Goal: Task Accomplishment & Management: Complete application form

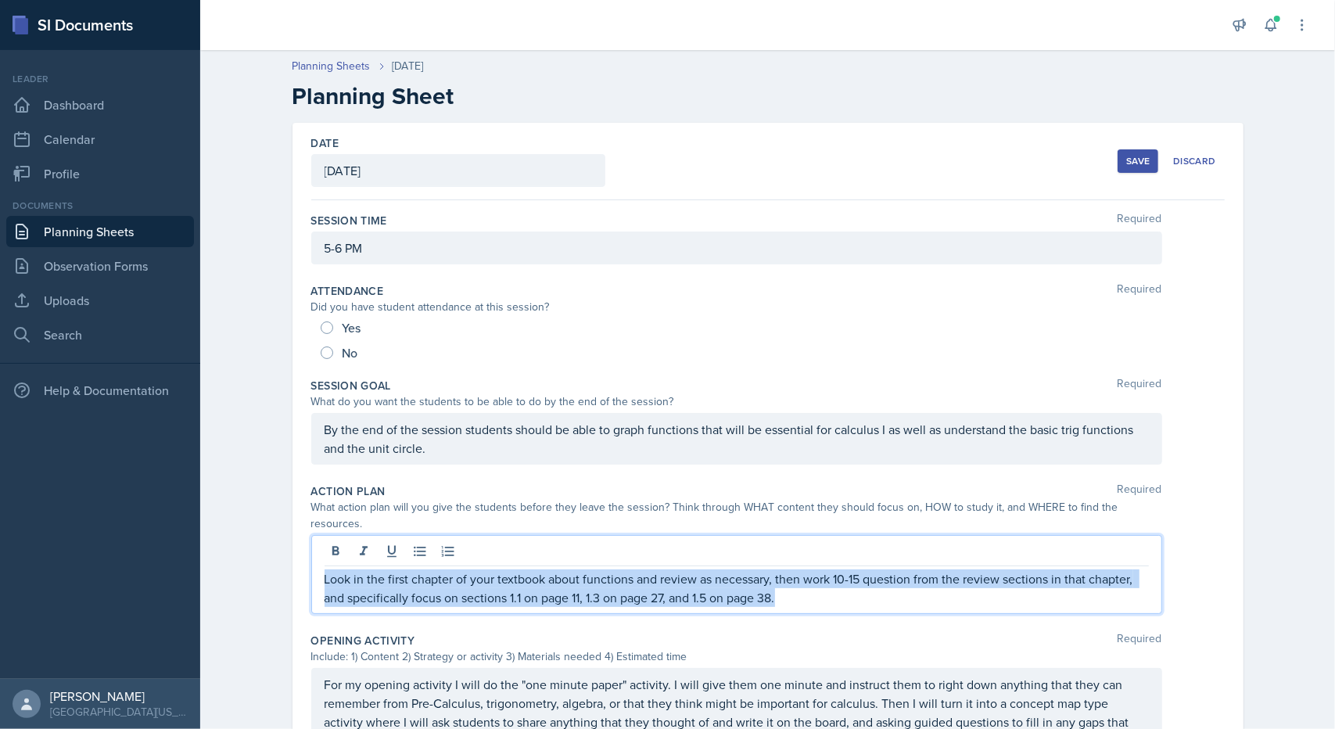
scroll to position [239, 0]
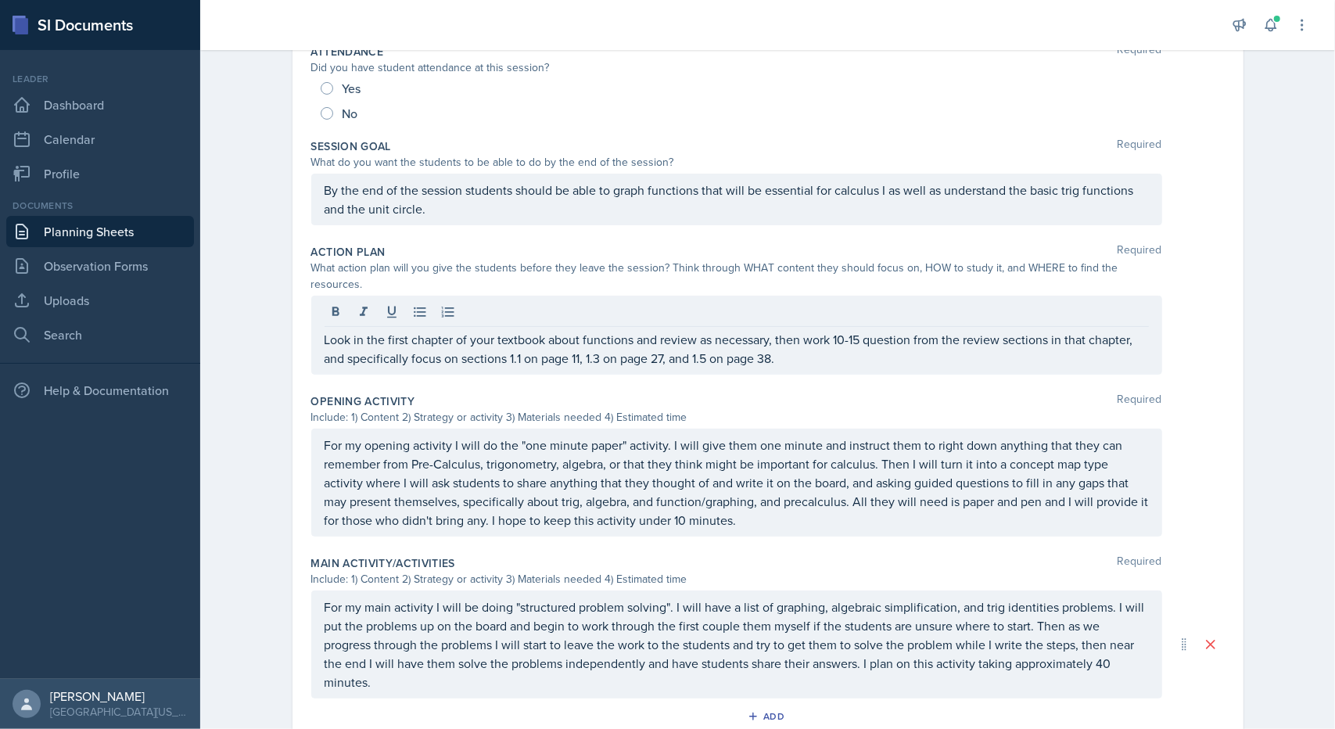
click at [615, 132] on div "Session Goal Required What do you want the students to be able to do by the end…" at bounding box center [768, 185] width 914 height 106
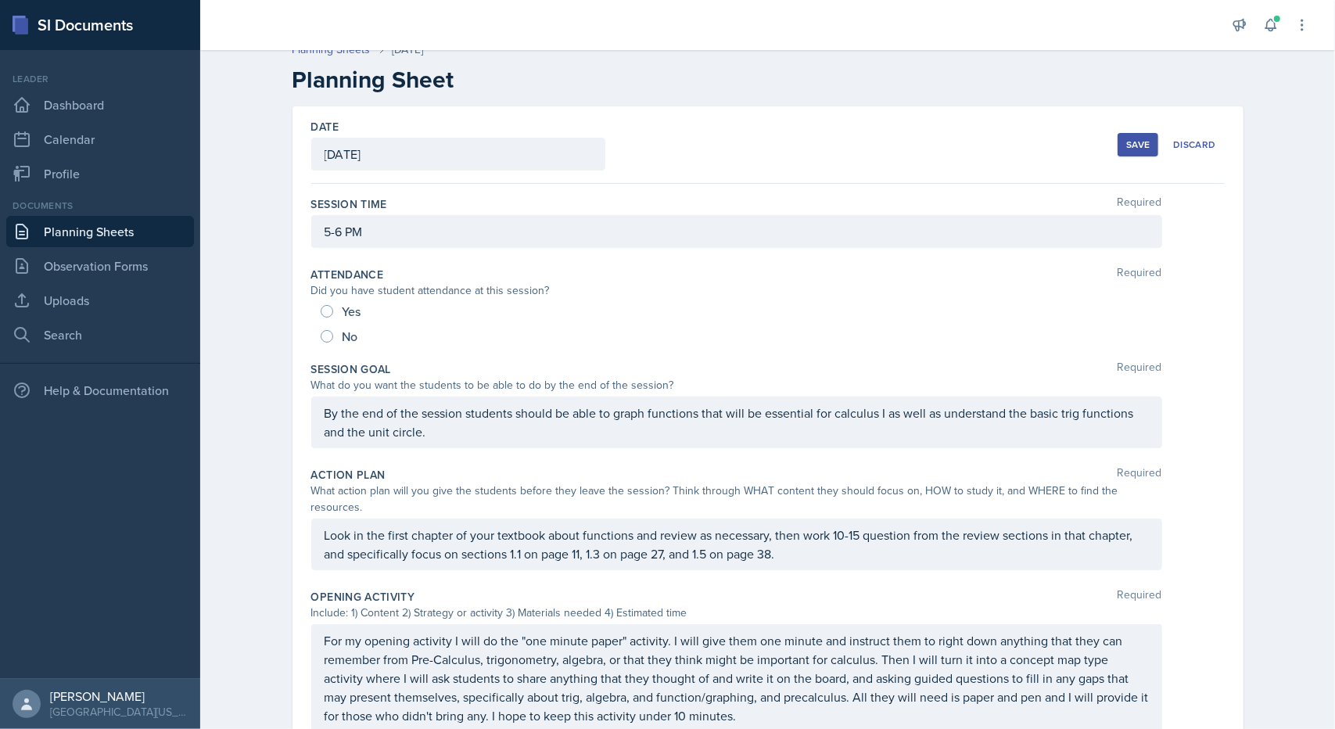
scroll to position [0, 0]
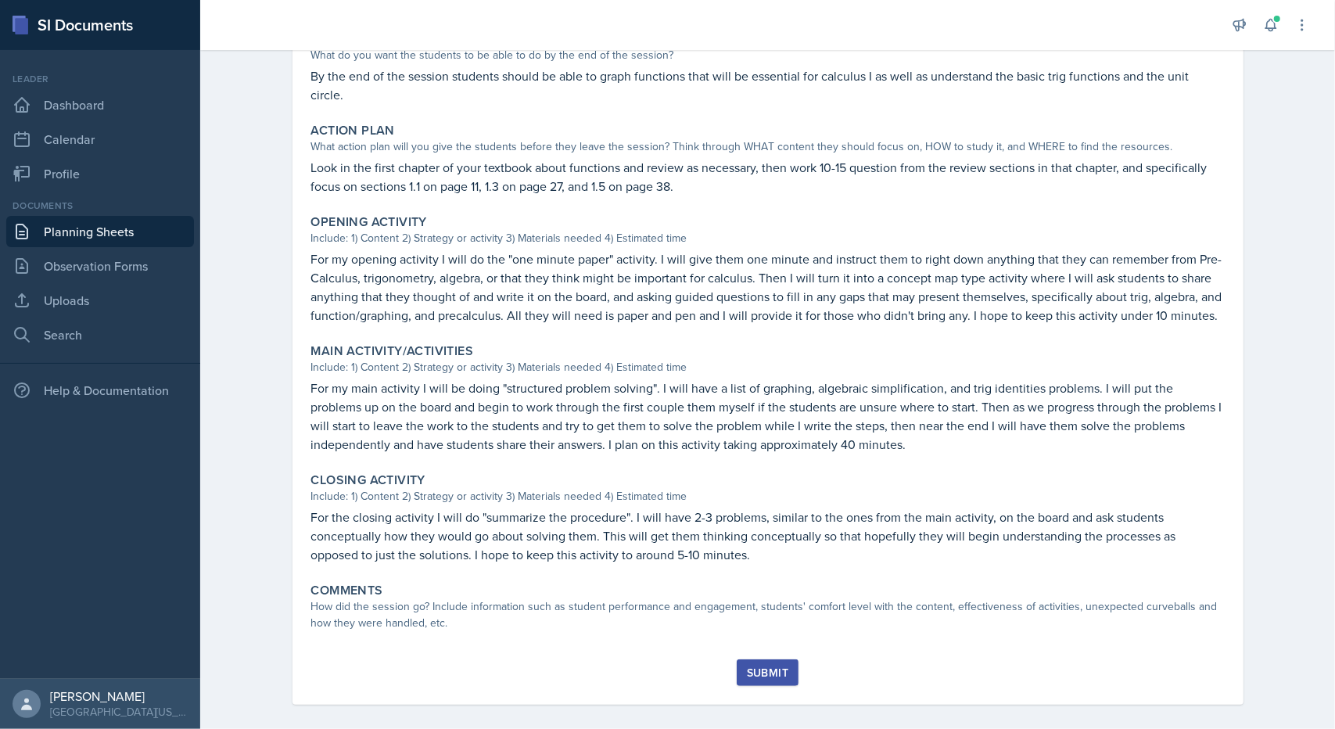
scroll to position [349, 0]
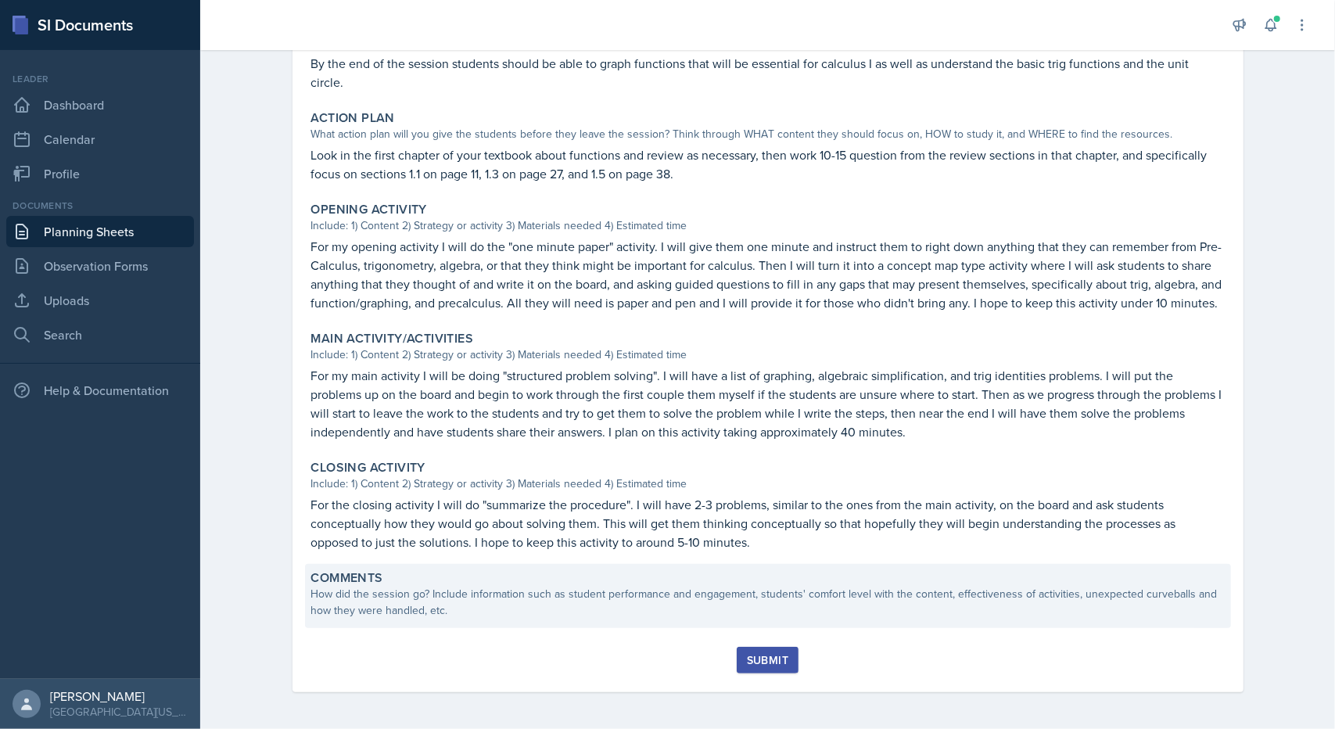
click at [410, 597] on div "How did the session go? Include information such as student performance and eng…" at bounding box center [768, 602] width 914 height 33
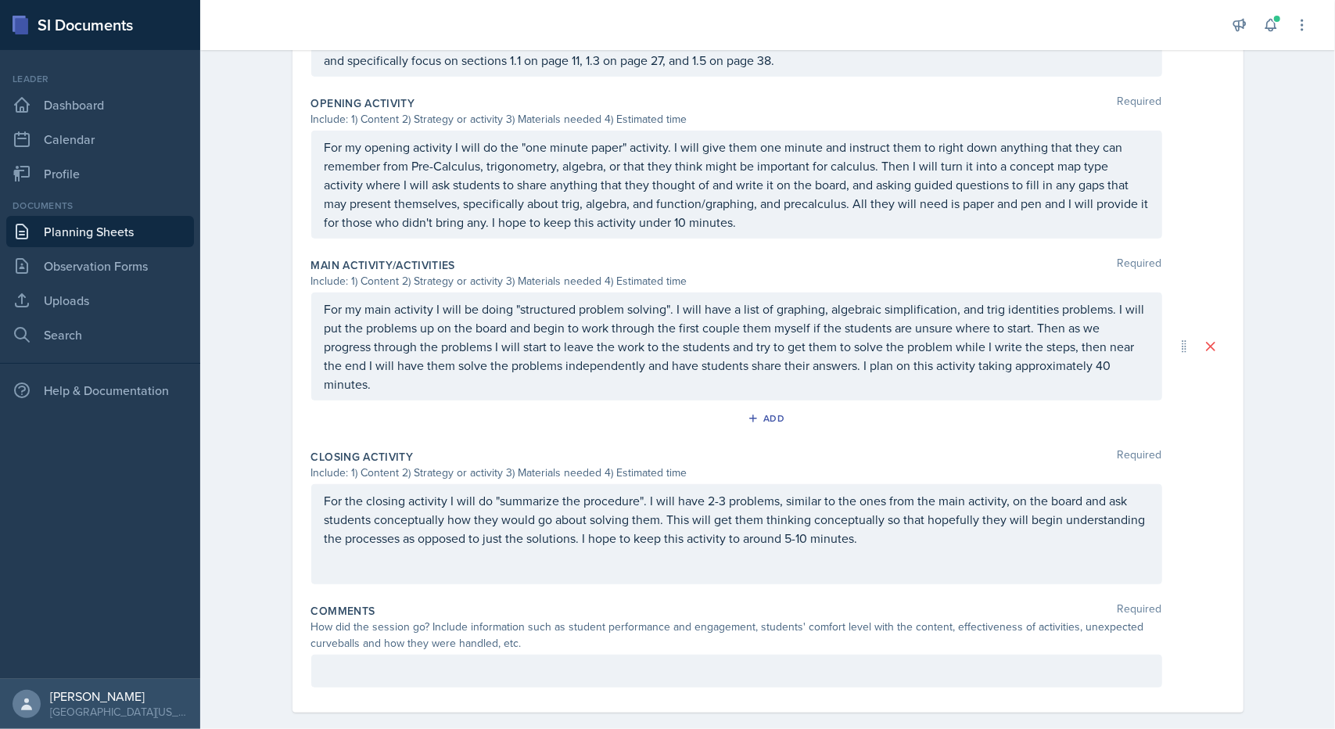
click at [411, 662] on p at bounding box center [737, 671] width 824 height 19
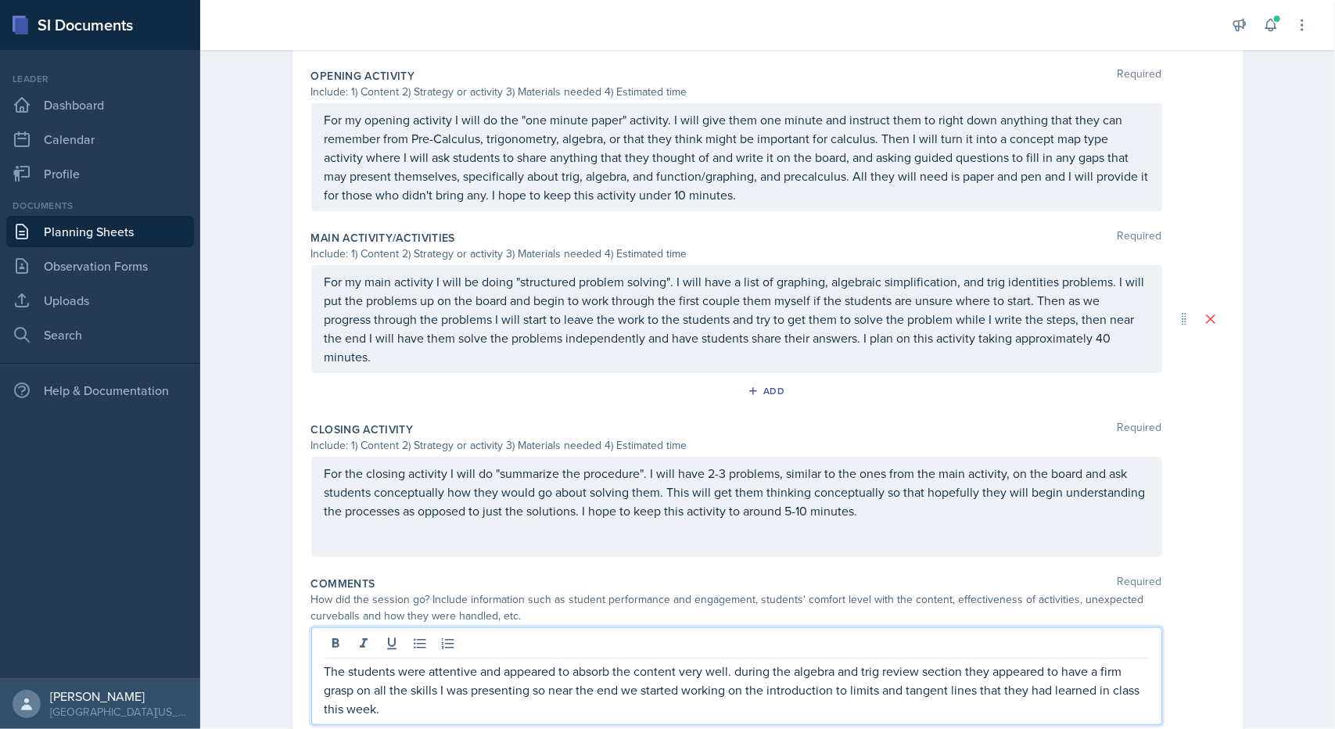
click at [738, 662] on p "The students were attentive and appeared to absorb the content very well. durin…" at bounding box center [737, 690] width 824 height 56
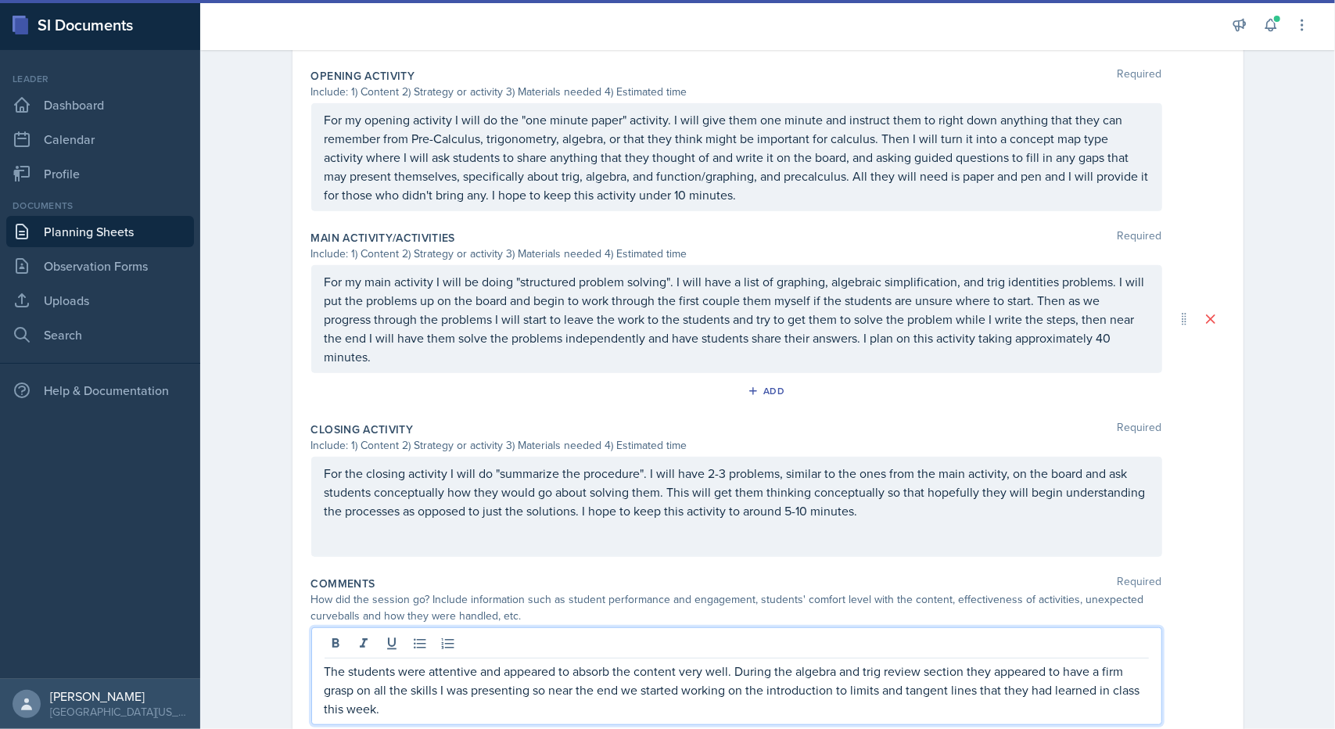
click at [368, 688] on p "The students were attentive and appeared to absorb the content very well. Durin…" at bounding box center [737, 690] width 824 height 56
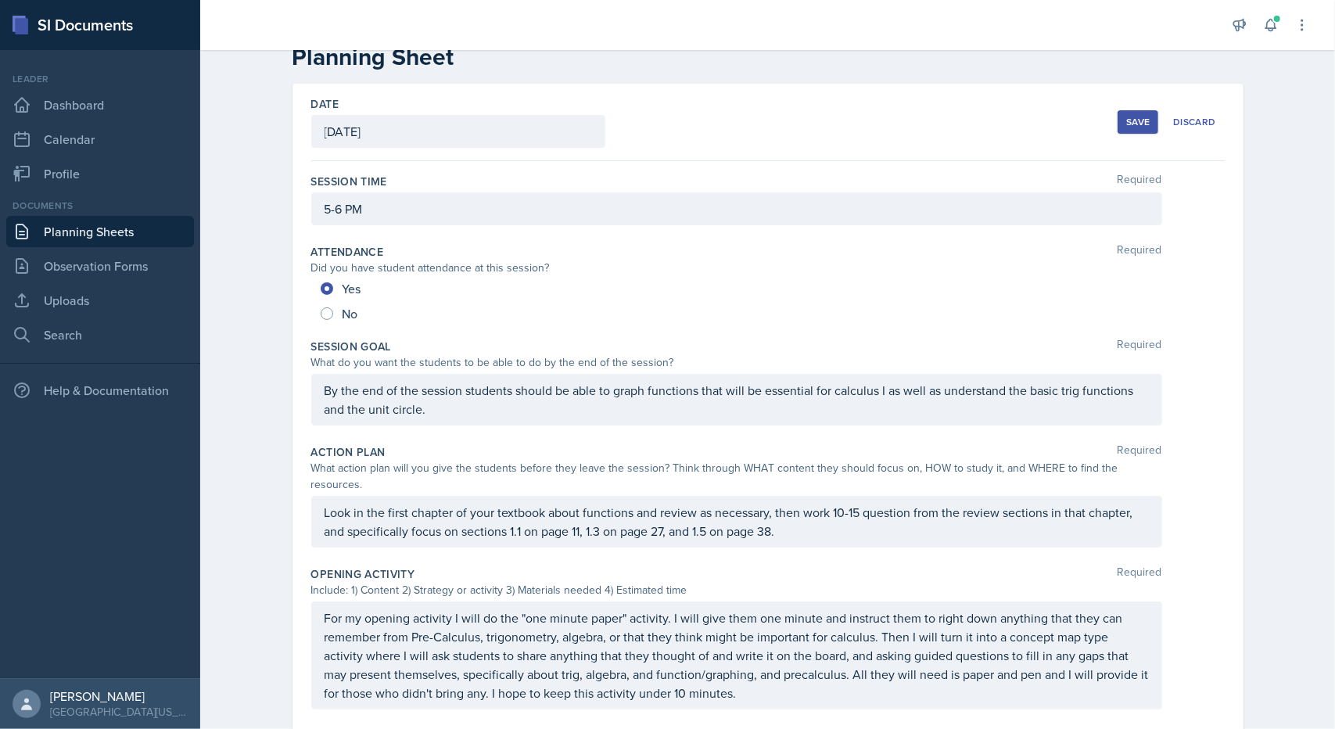
scroll to position [0, 0]
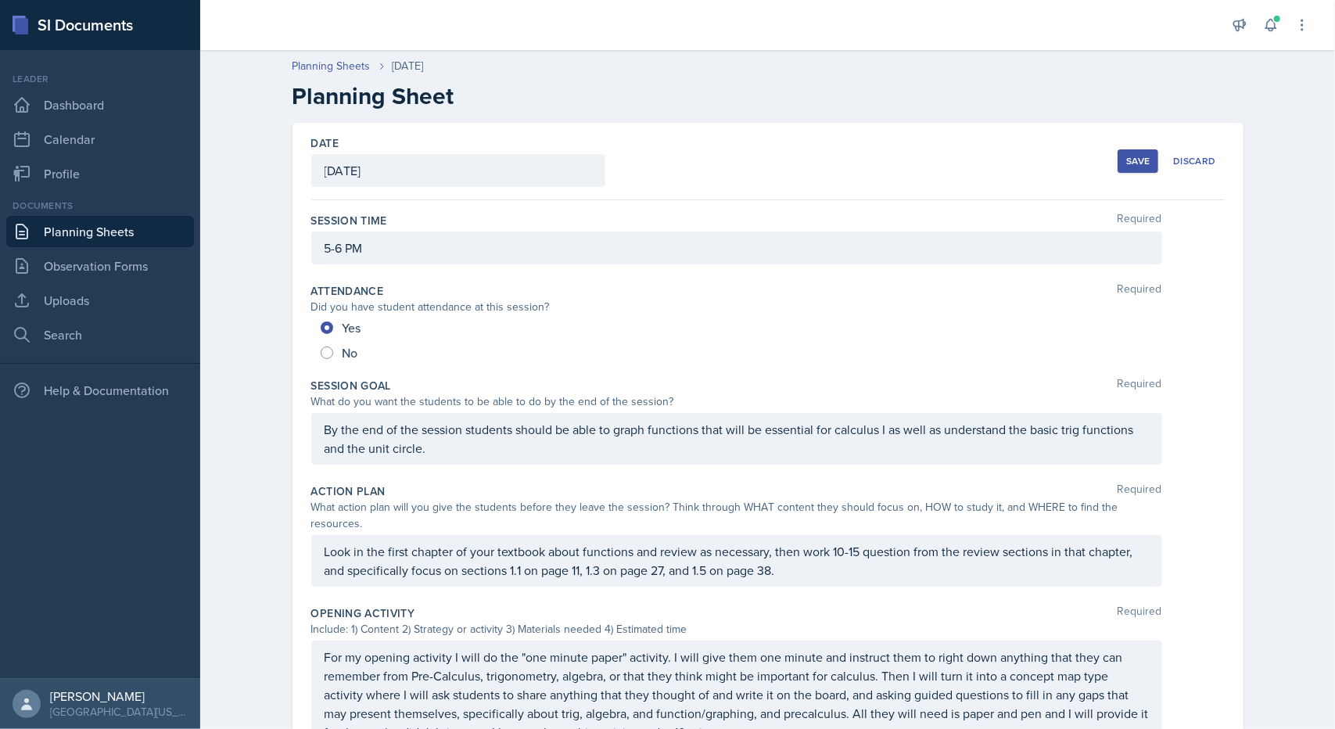
click at [1130, 156] on div "Save" at bounding box center [1137, 161] width 23 height 13
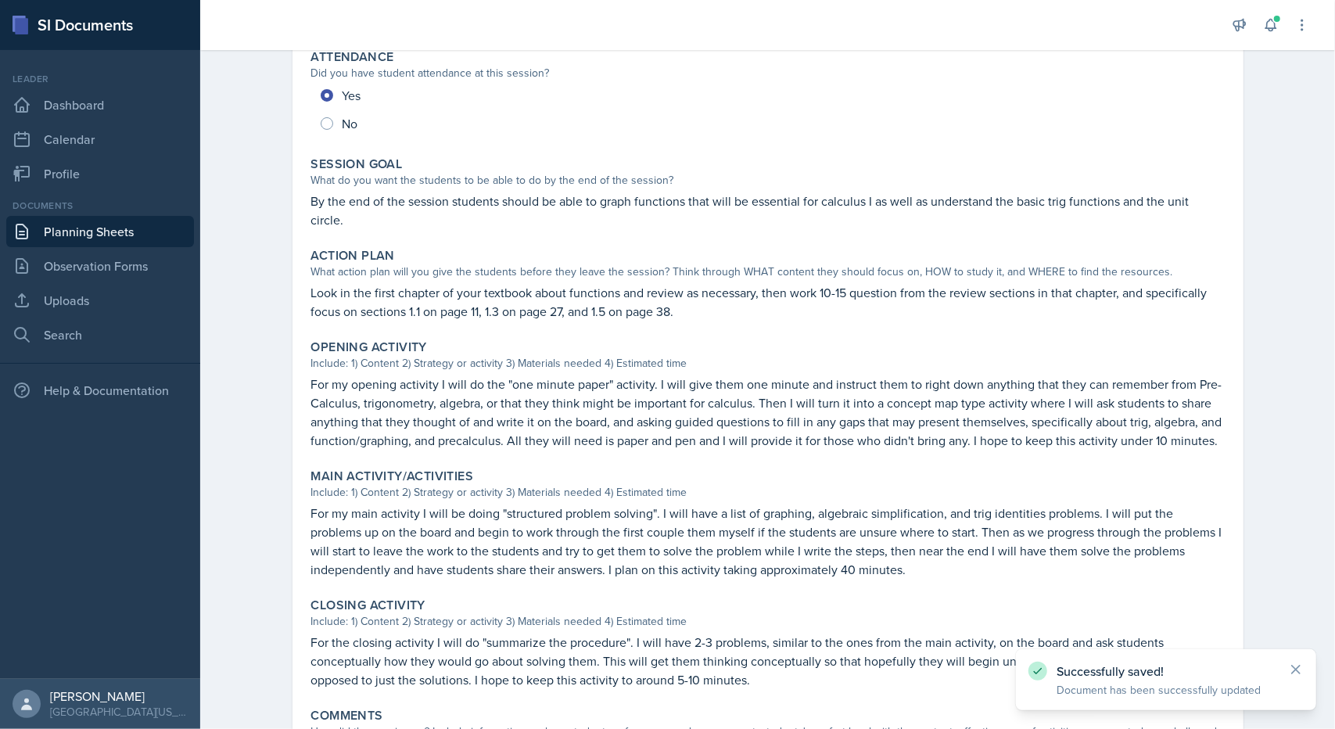
scroll to position [405, 0]
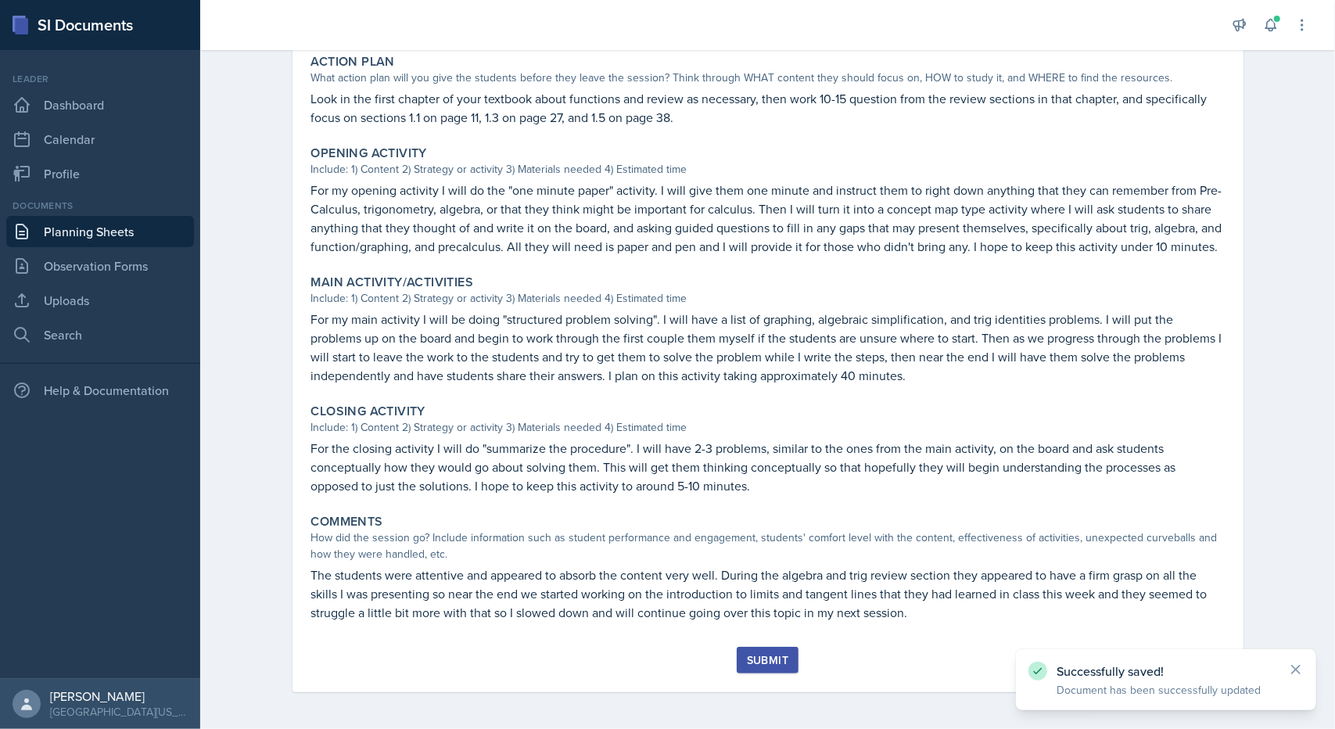
click at [774, 659] on div "Submit" at bounding box center [767, 660] width 41 height 13
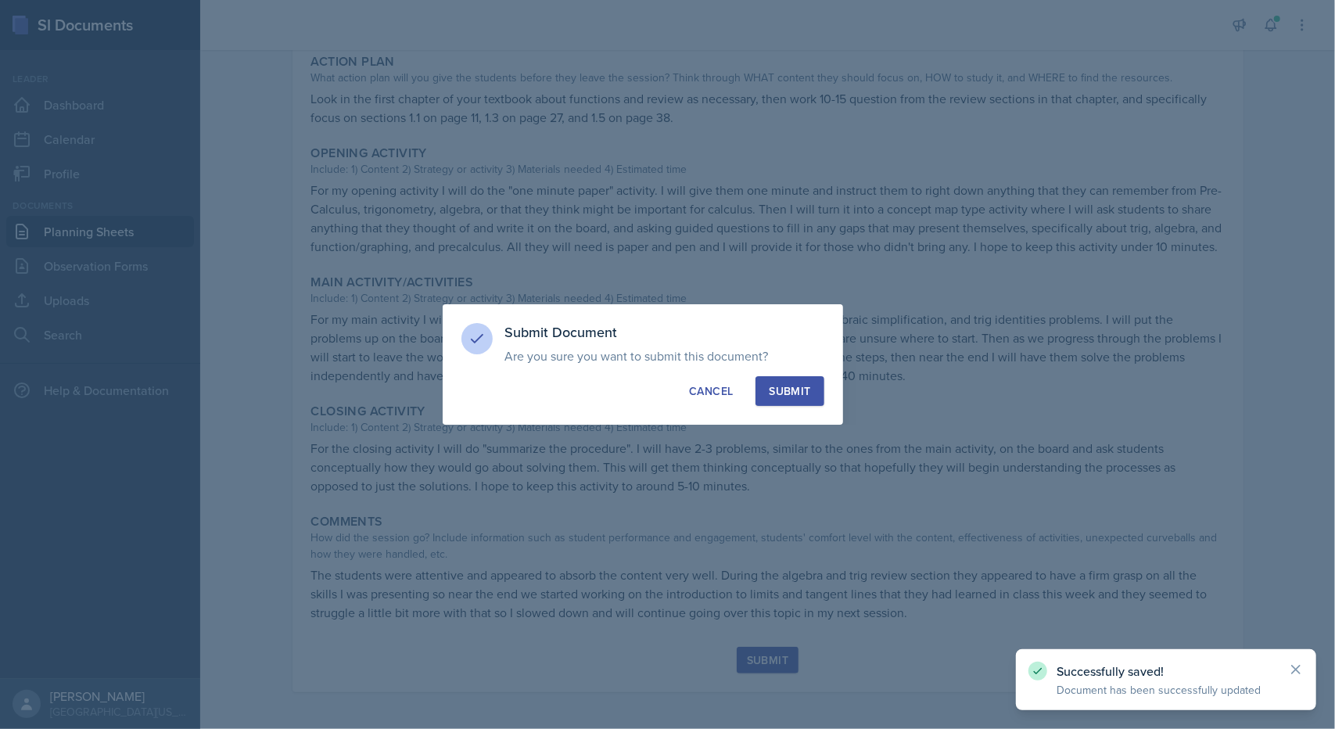
click at [803, 378] on button "Submit" at bounding box center [790, 391] width 68 height 30
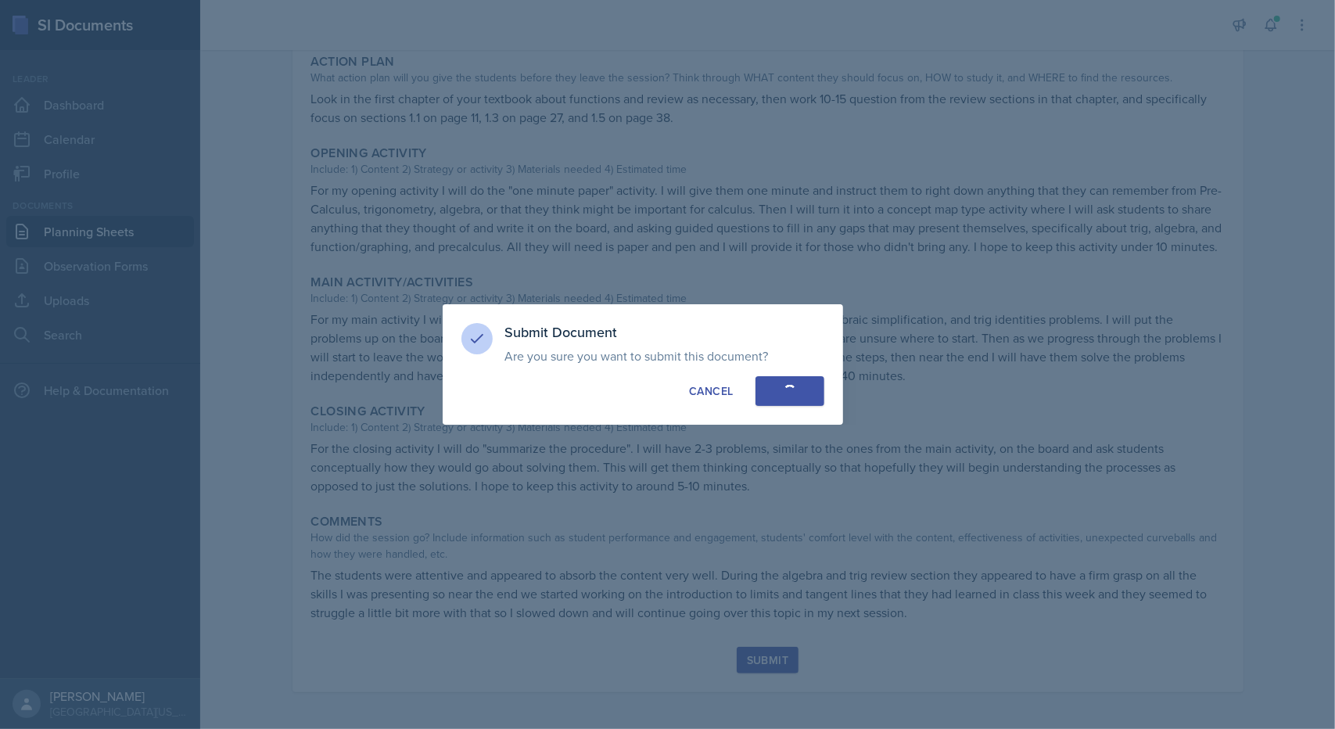
radio input "true"
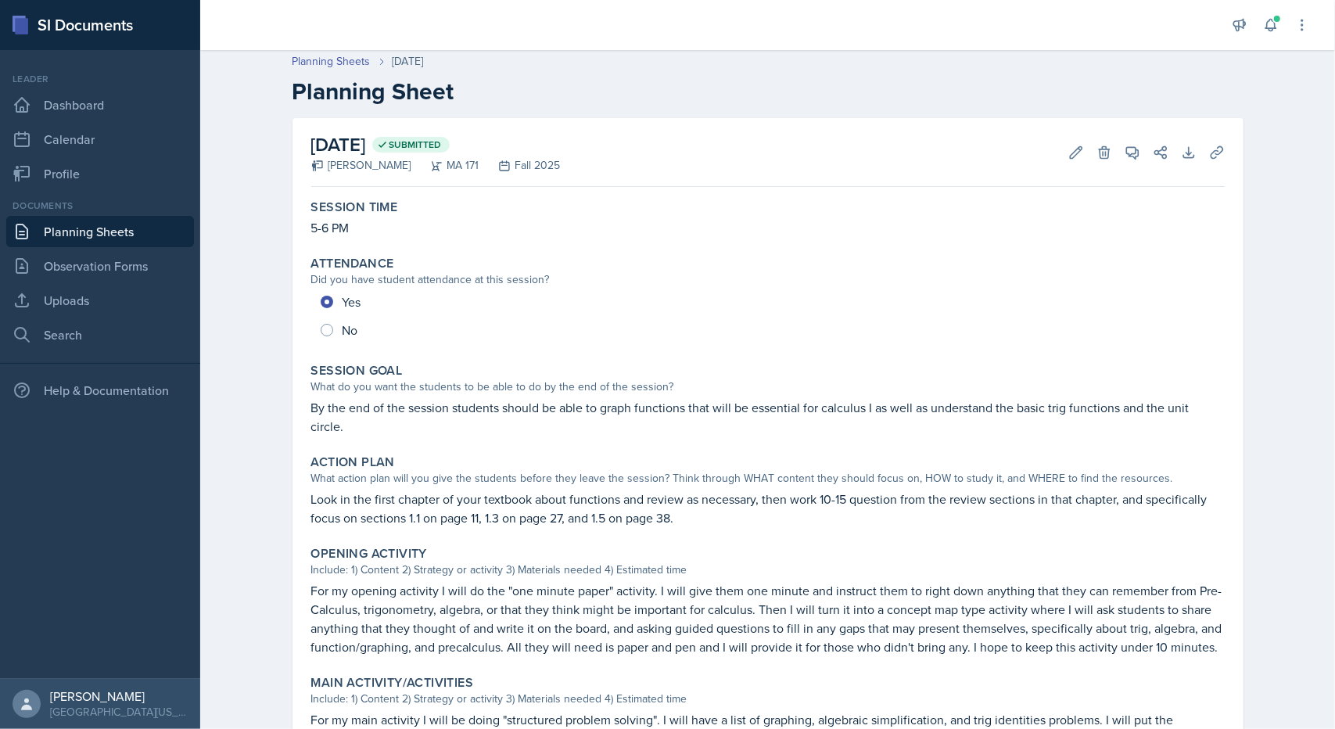
scroll to position [0, 0]
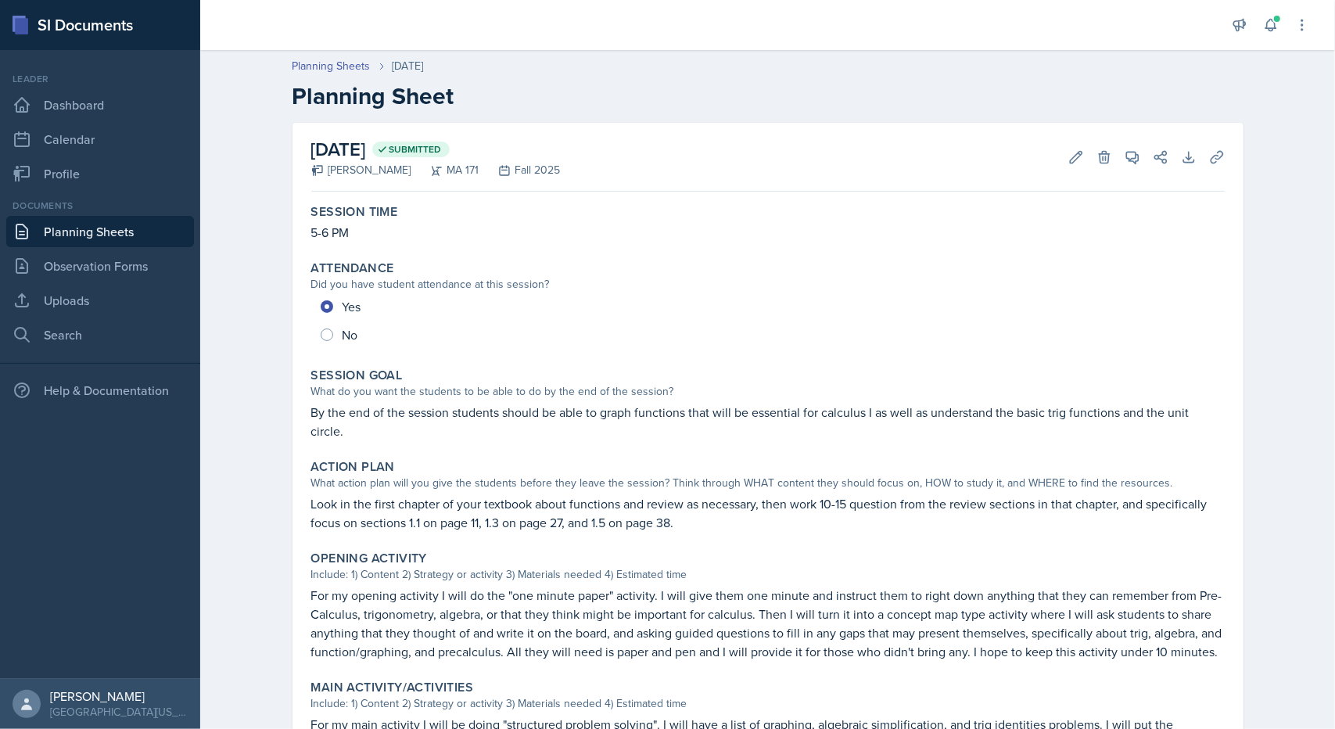
click at [107, 223] on link "Planning Sheets" at bounding box center [100, 231] width 188 height 31
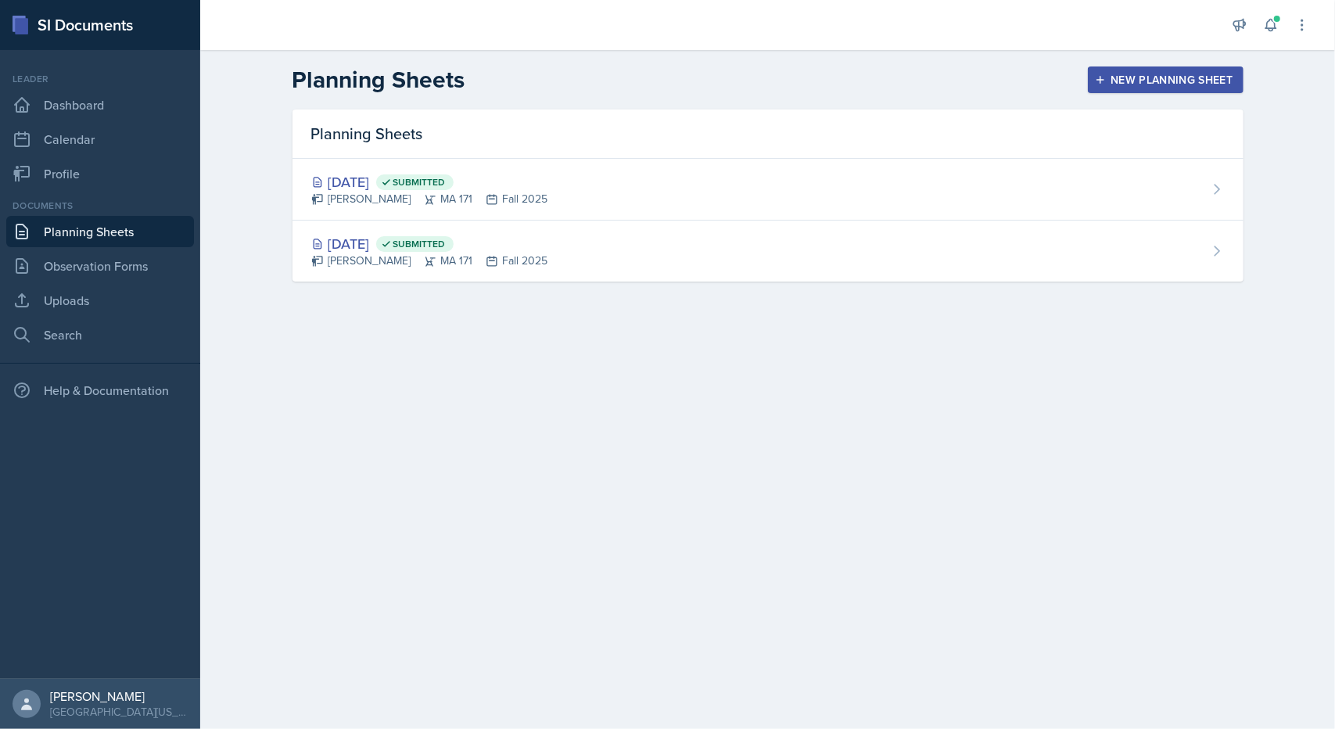
click at [1187, 81] on div "New Planning Sheet" at bounding box center [1165, 80] width 135 height 13
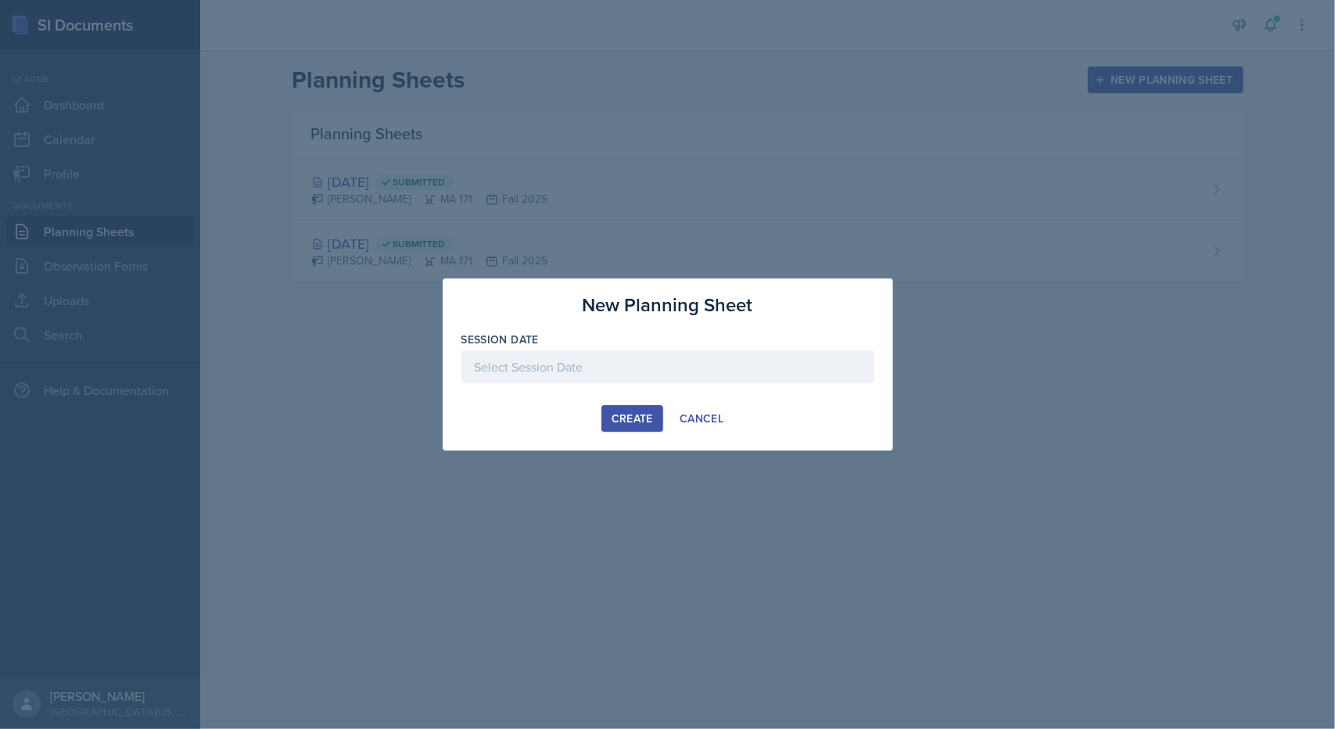
click at [635, 422] on div "Create" at bounding box center [632, 418] width 41 height 13
click at [623, 371] on div at bounding box center [667, 366] width 413 height 33
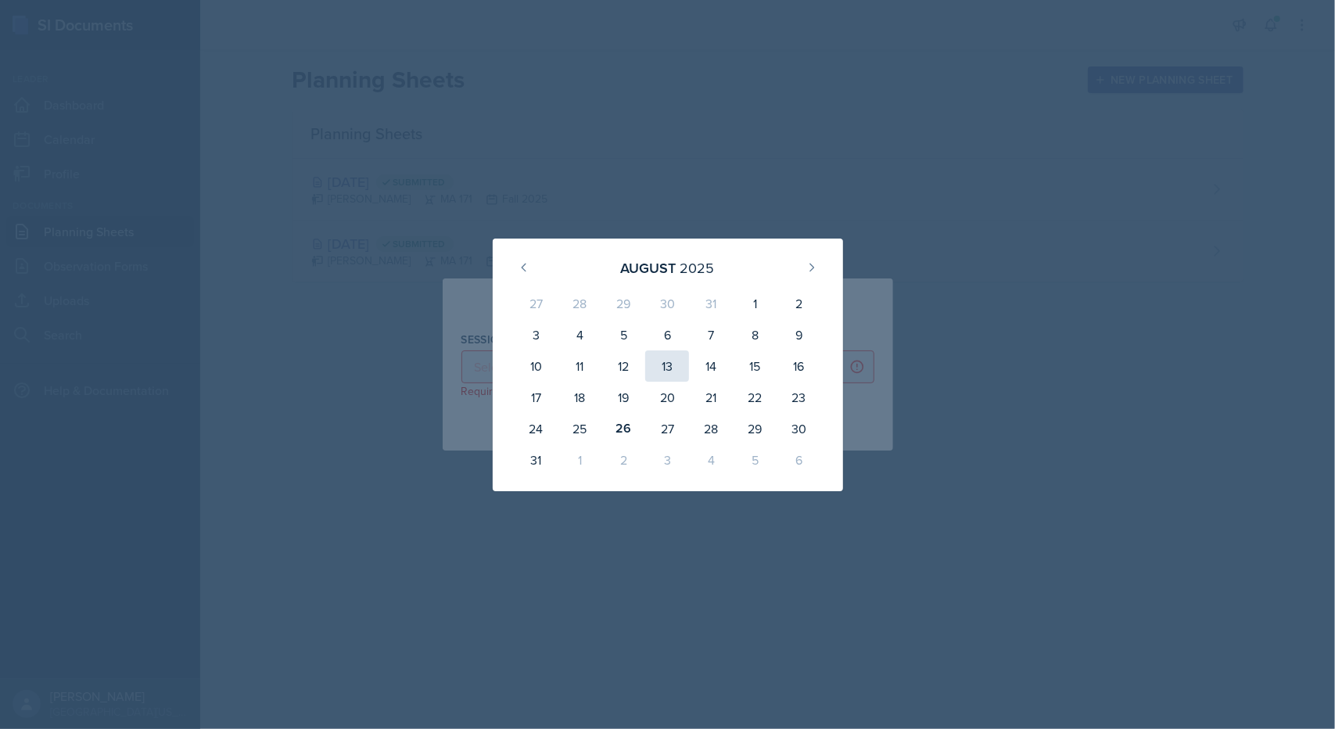
click at [649, 367] on div "13" at bounding box center [667, 365] width 44 height 31
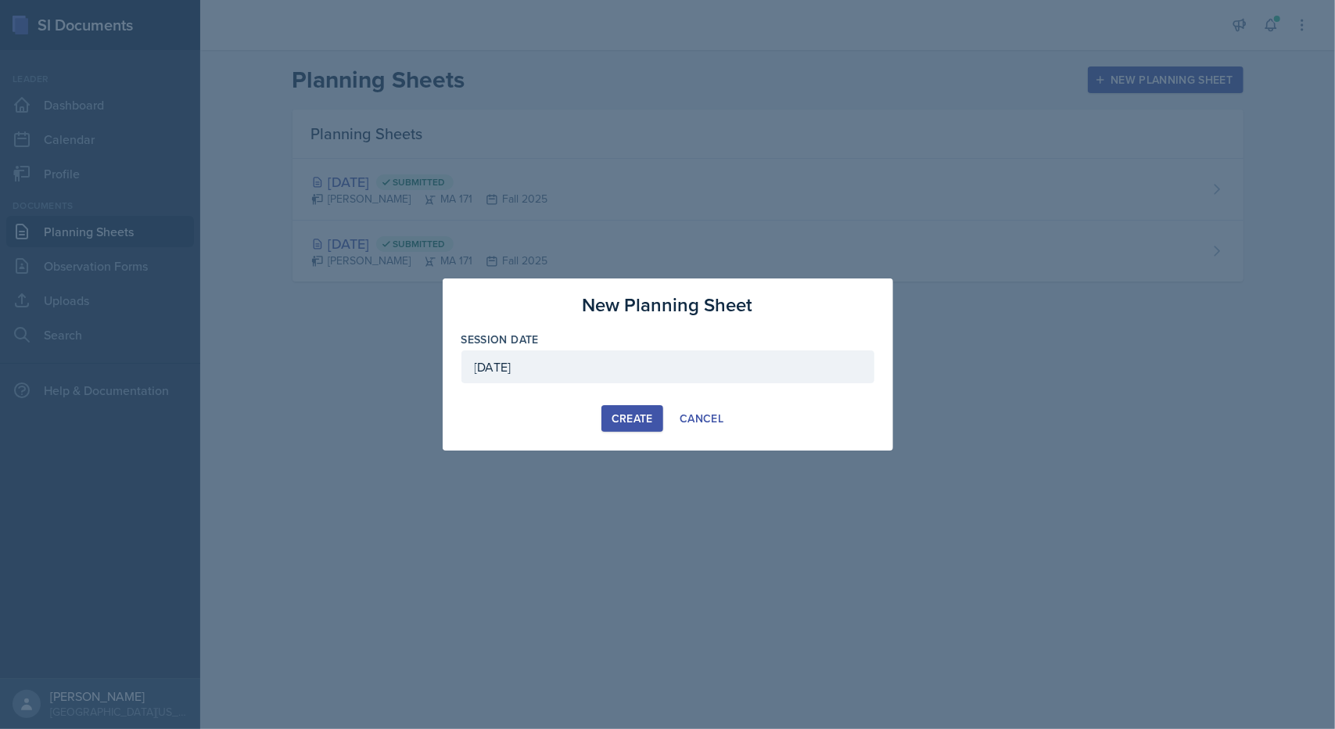
click at [631, 375] on div "[DATE]" at bounding box center [667, 366] width 413 height 33
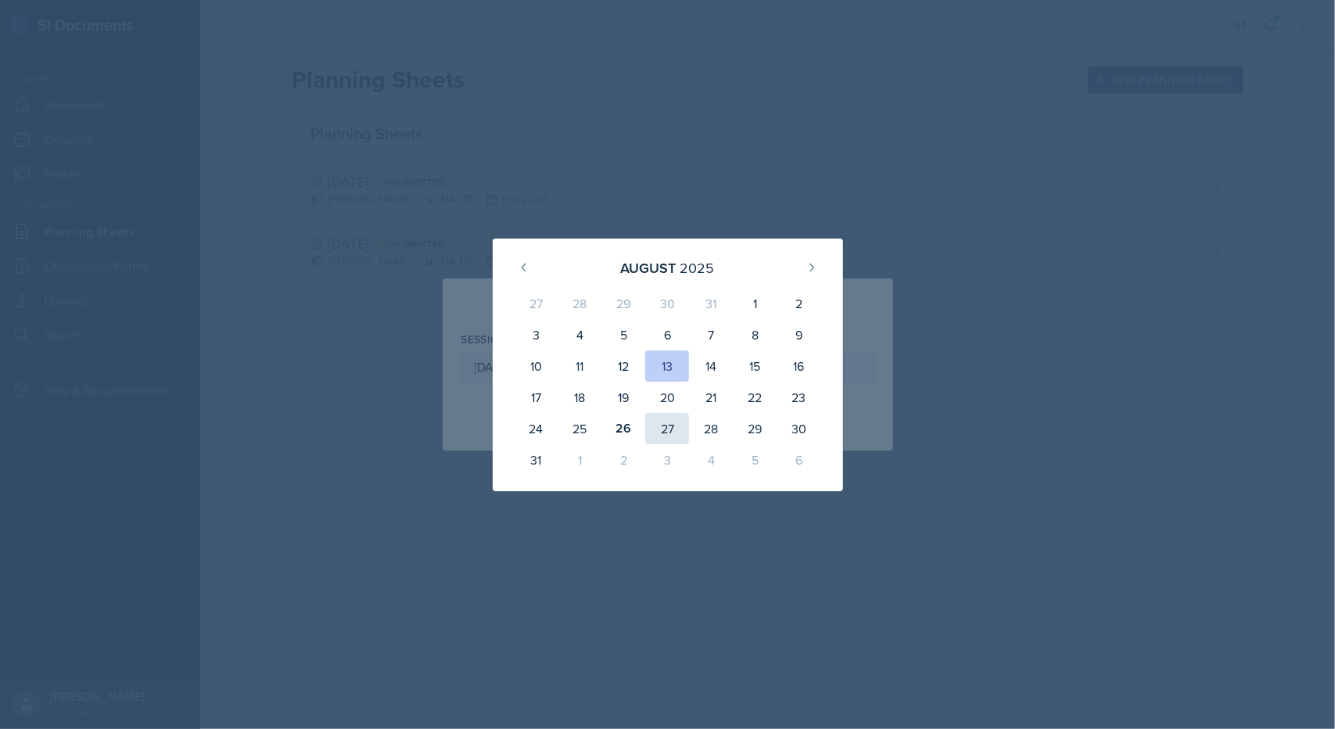
click at [669, 422] on div "27" at bounding box center [667, 428] width 44 height 31
type input "[DATE]"
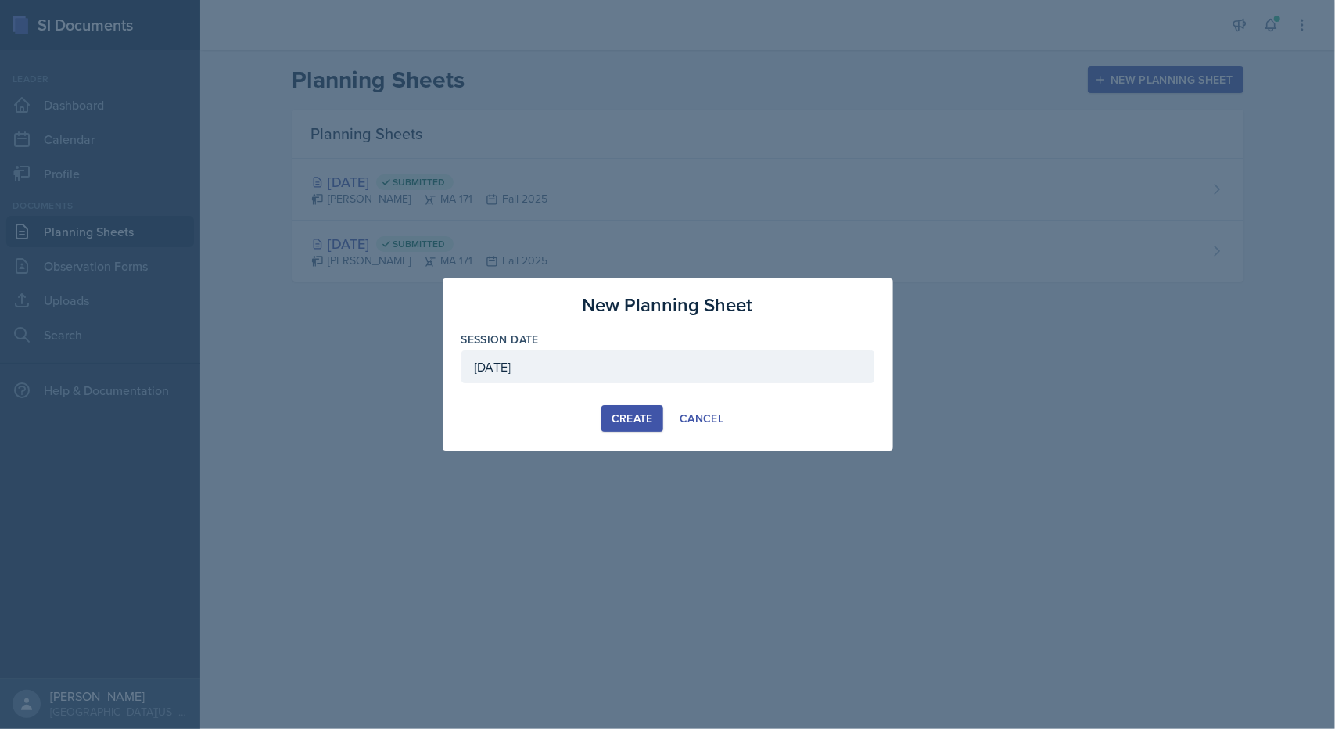
click at [638, 420] on div "Create" at bounding box center [632, 418] width 41 height 13
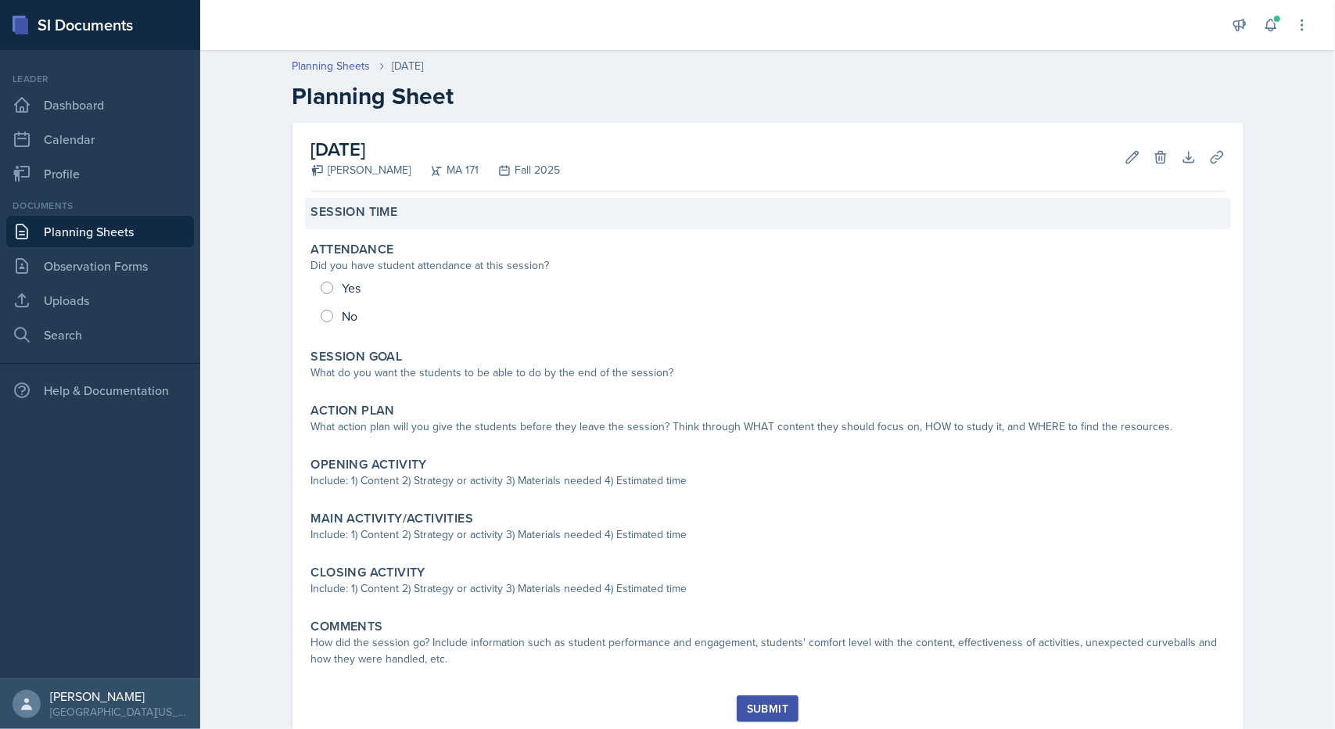
click at [396, 217] on div "Session Time" at bounding box center [768, 212] width 914 height 16
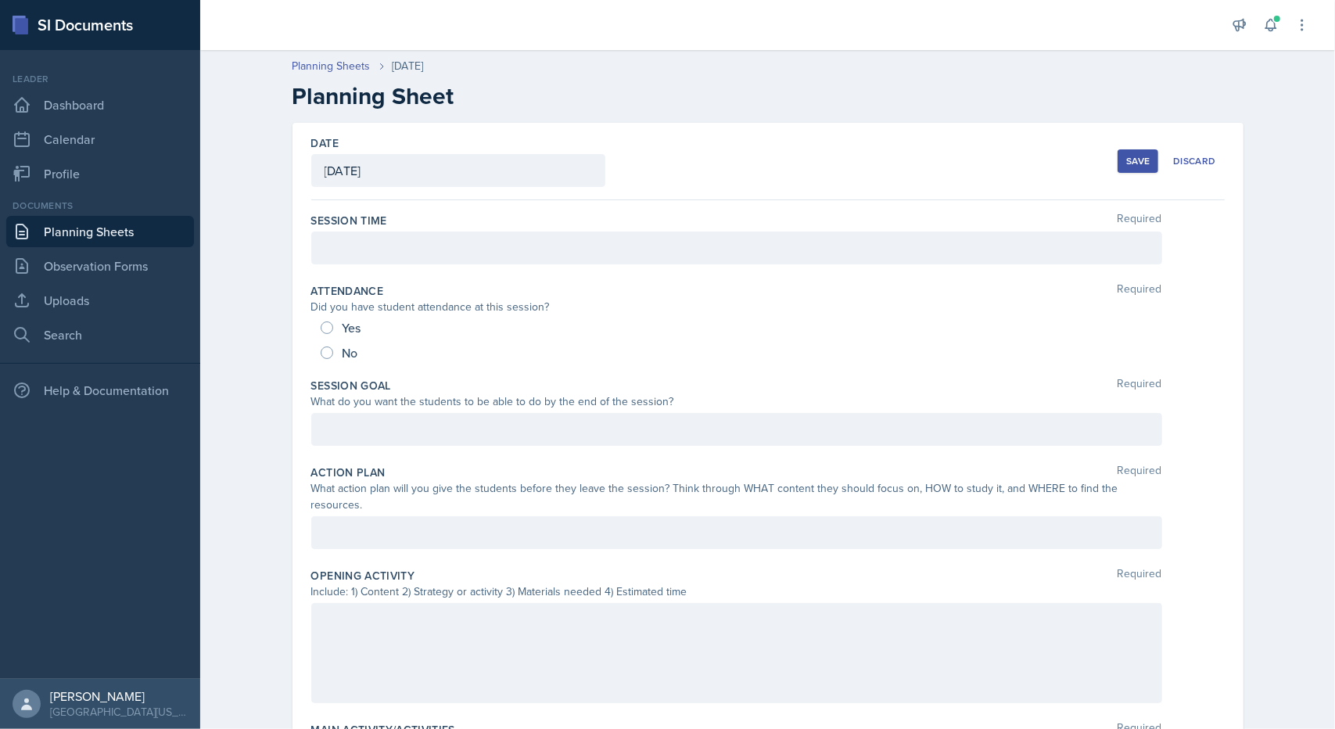
click at [418, 240] on div at bounding box center [736, 248] width 851 height 33
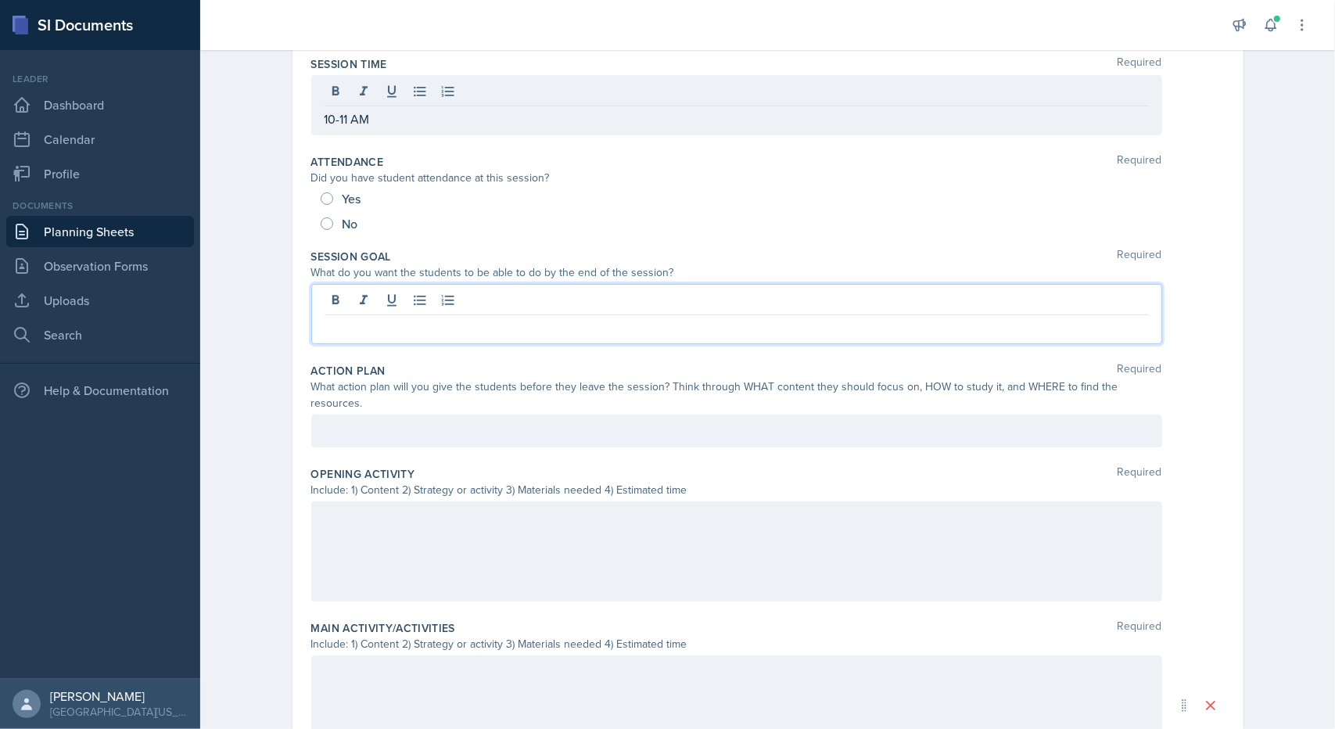
scroll to position [156, 0]
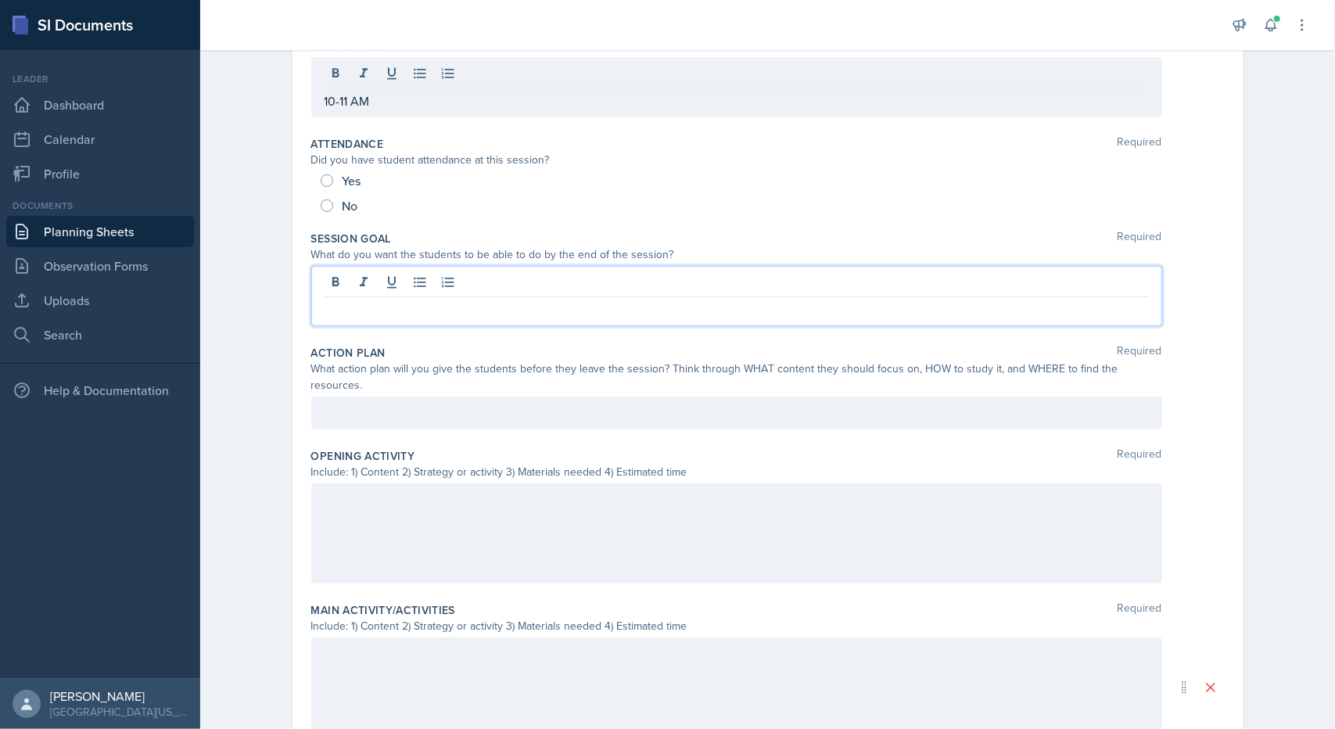
click at [439, 300] on p at bounding box center [737, 309] width 824 height 19
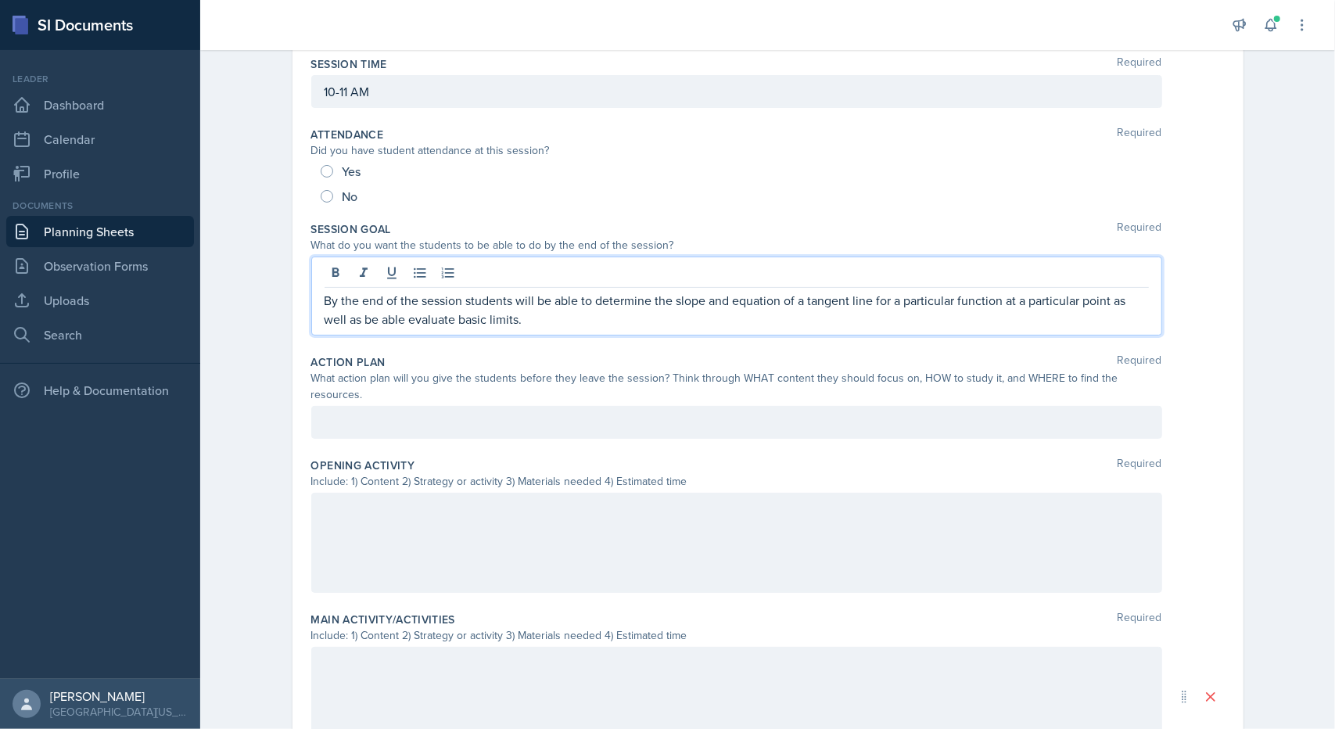
click at [466, 406] on div at bounding box center [736, 422] width 851 height 33
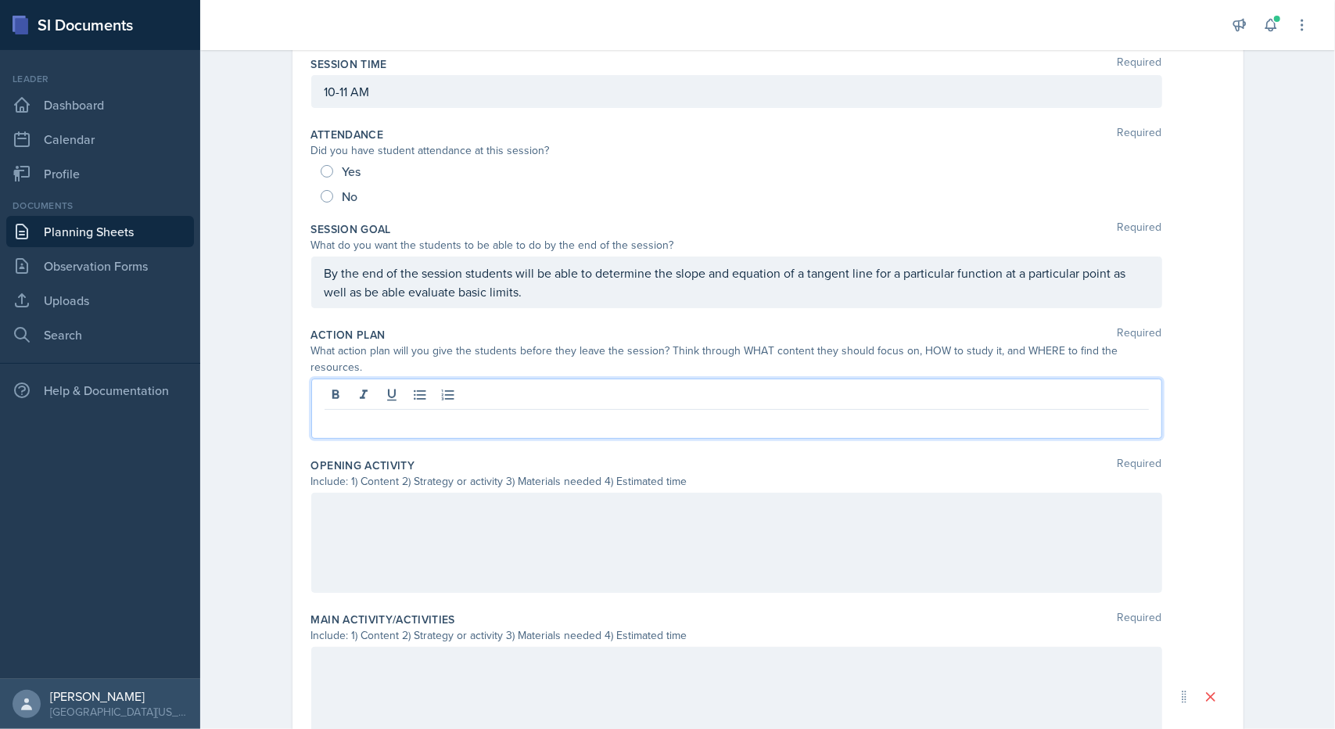
scroll to position [129, 0]
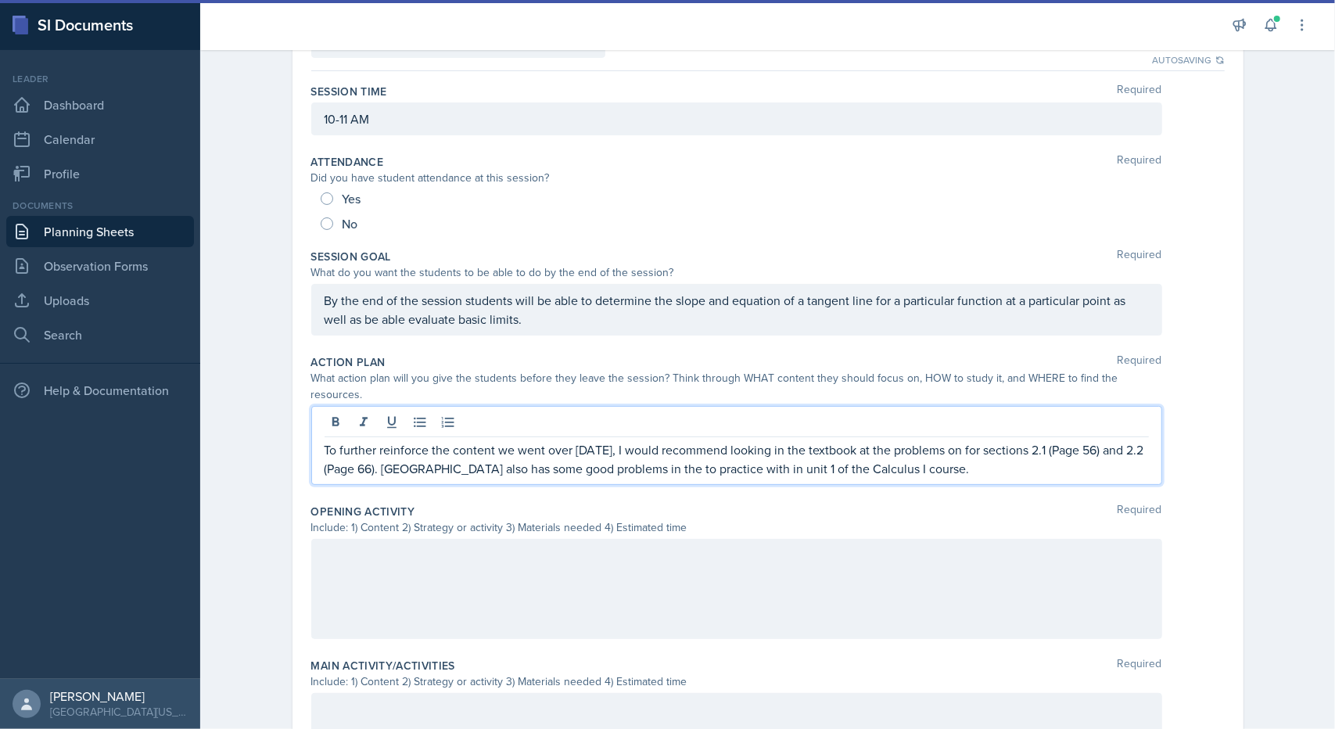
click at [666, 451] on p "To further reinforce the content we went over [DATE], I would recommend looking…" at bounding box center [737, 459] width 824 height 38
click at [666, 448] on p "To further reinforce the content we went over [DATE], I would recommend looking…" at bounding box center [737, 459] width 824 height 38
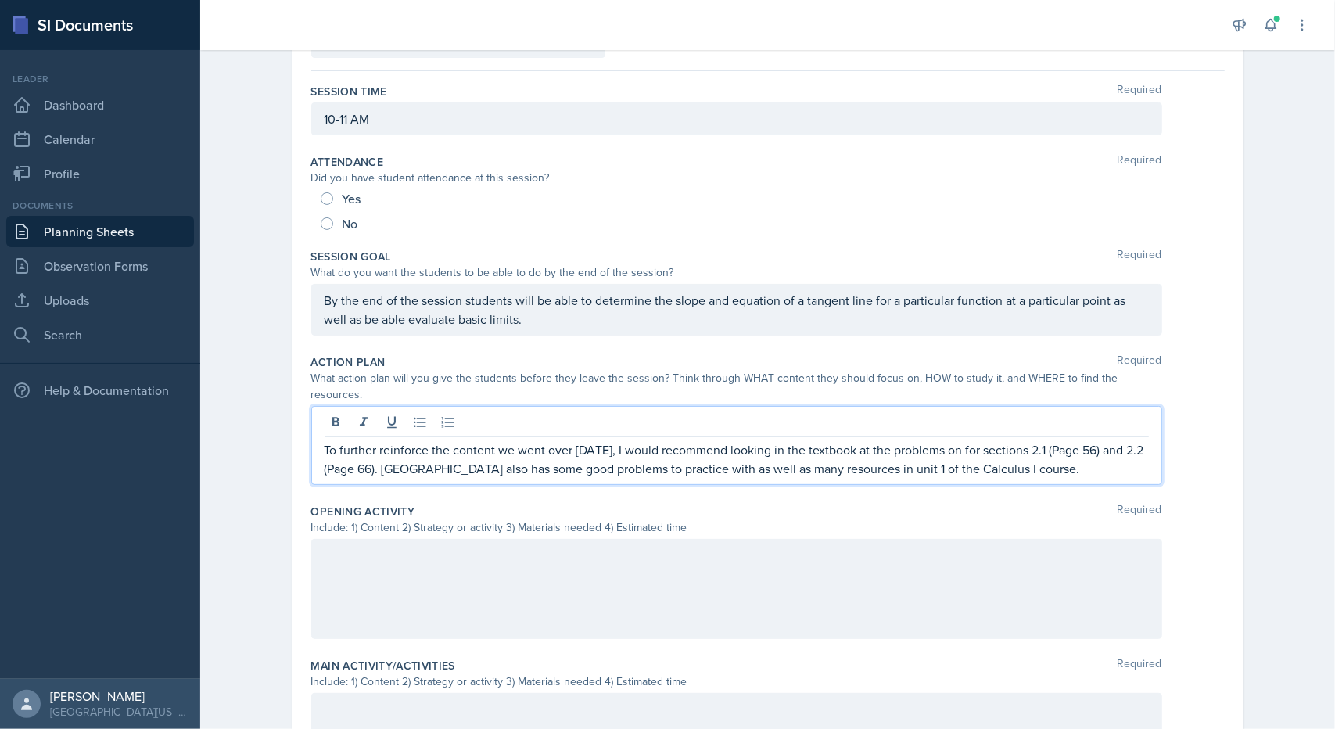
click at [1035, 450] on p "To further reinforce the content we went over [DATE], I would recommend looking…" at bounding box center [737, 459] width 824 height 38
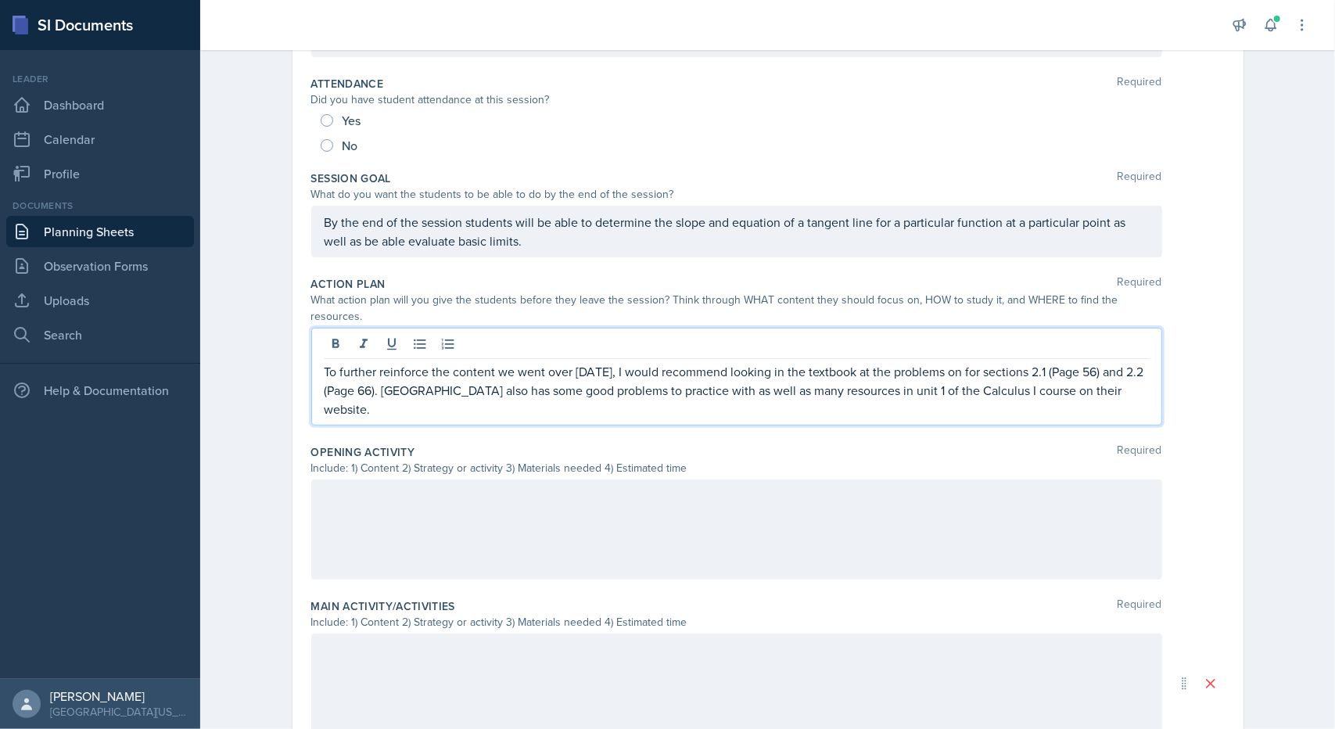
click at [738, 519] on div at bounding box center [736, 529] width 851 height 100
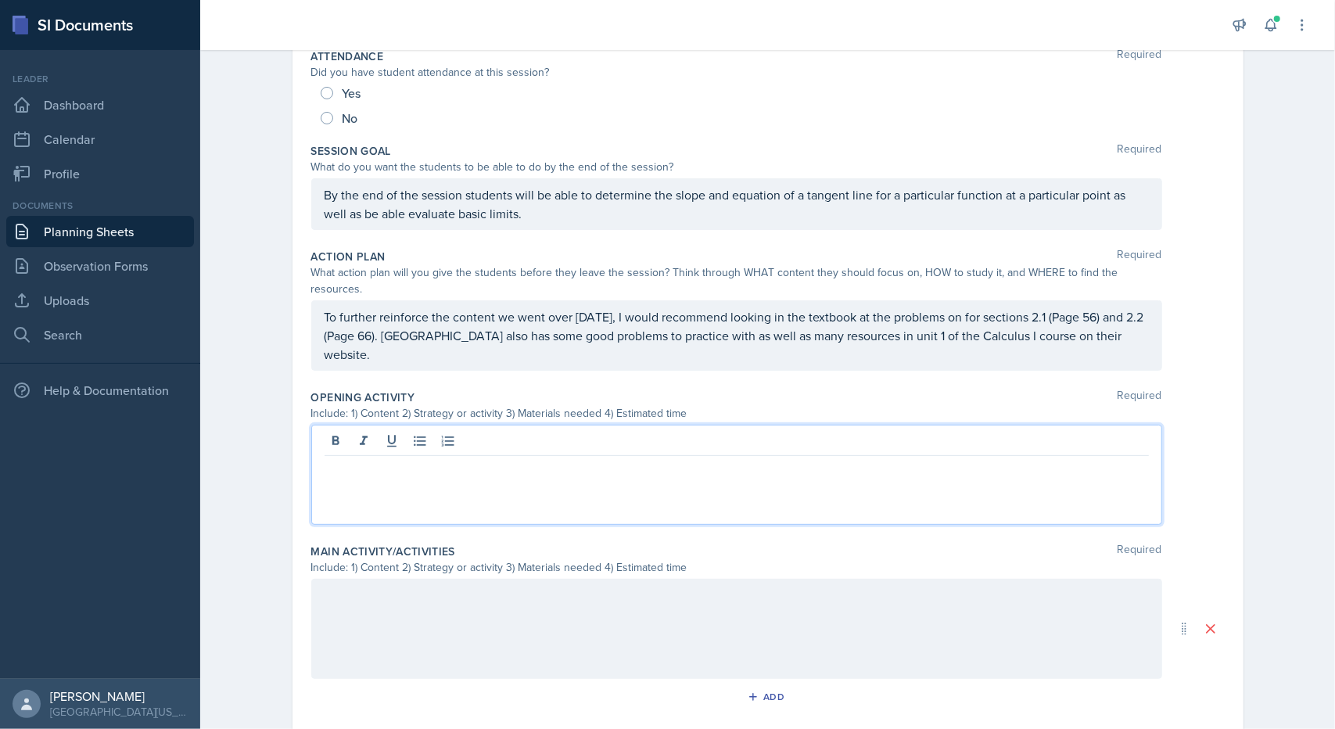
click at [664, 581] on div at bounding box center [736, 629] width 851 height 100
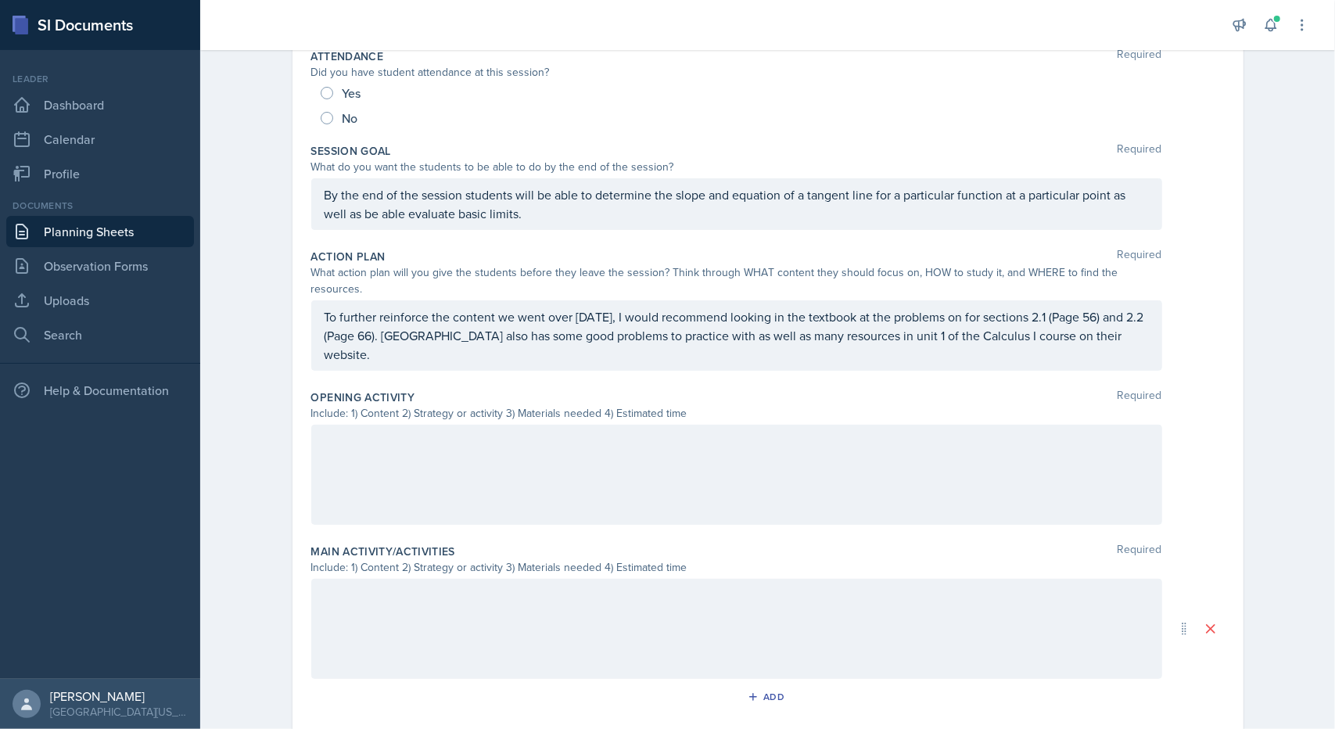
scroll to position [261, 0]
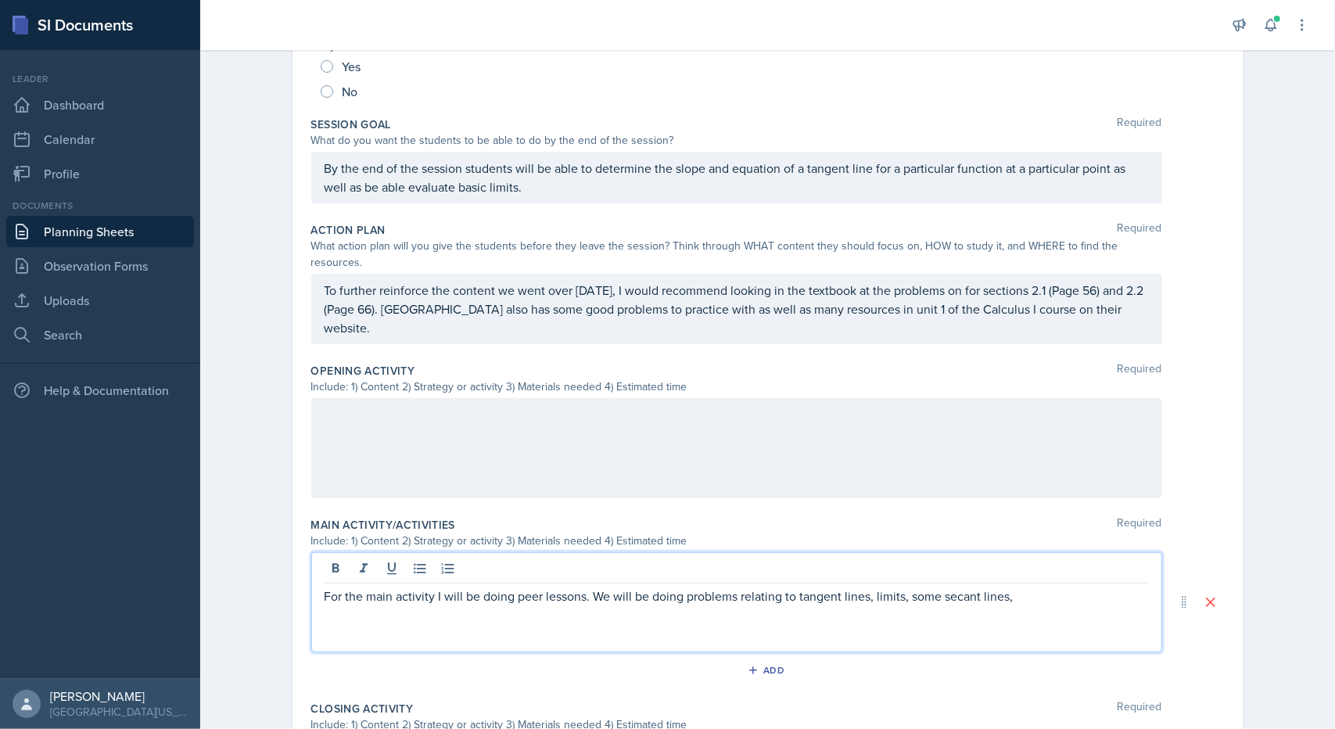
click at [1058, 587] on p "For the main activity I will be doing peer lessons. We will be doing problems r…" at bounding box center [737, 596] width 824 height 19
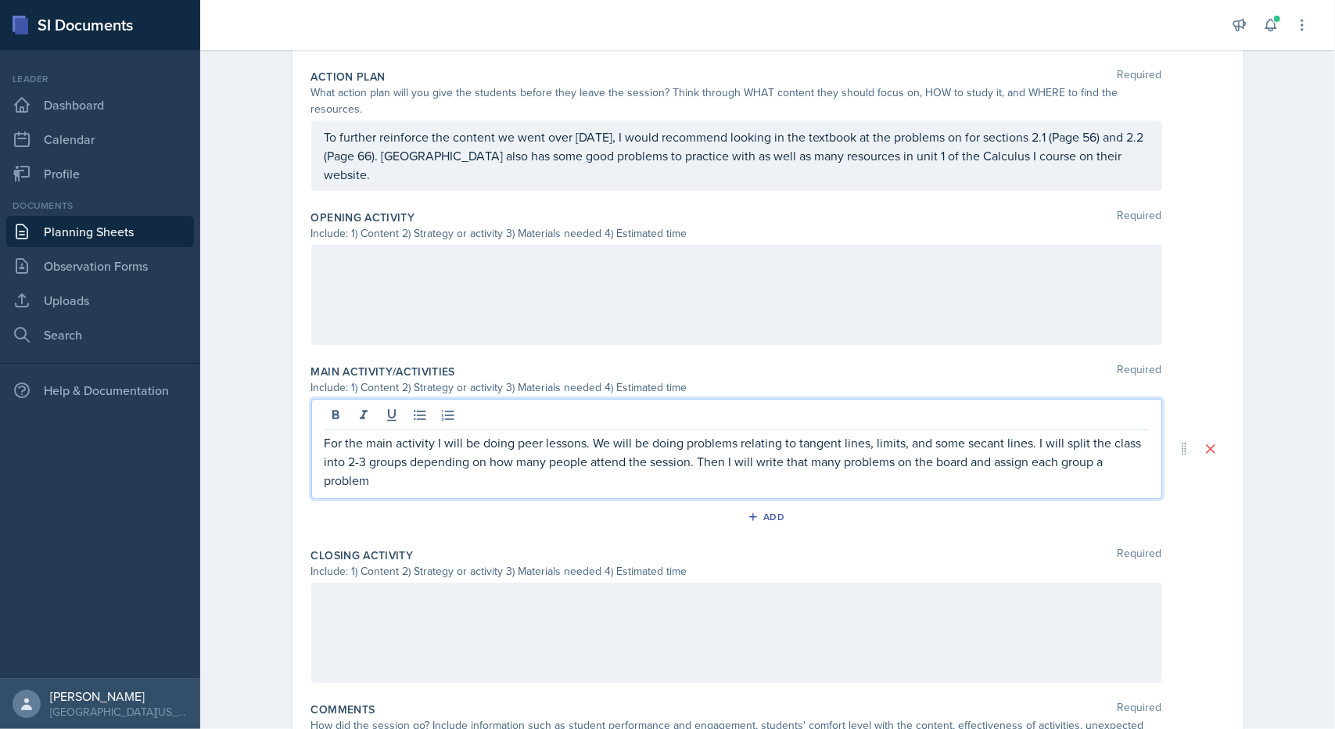
scroll to position [418, 0]
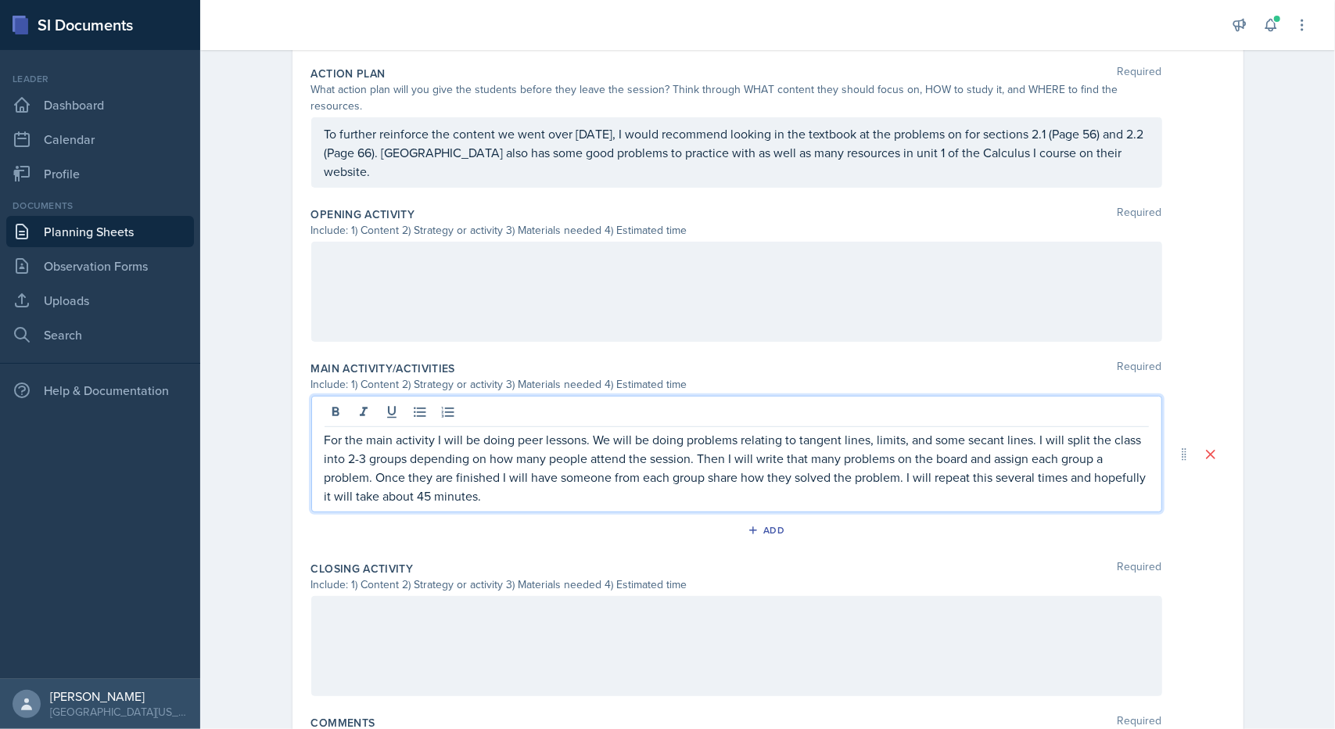
click at [704, 276] on div at bounding box center [736, 292] width 851 height 100
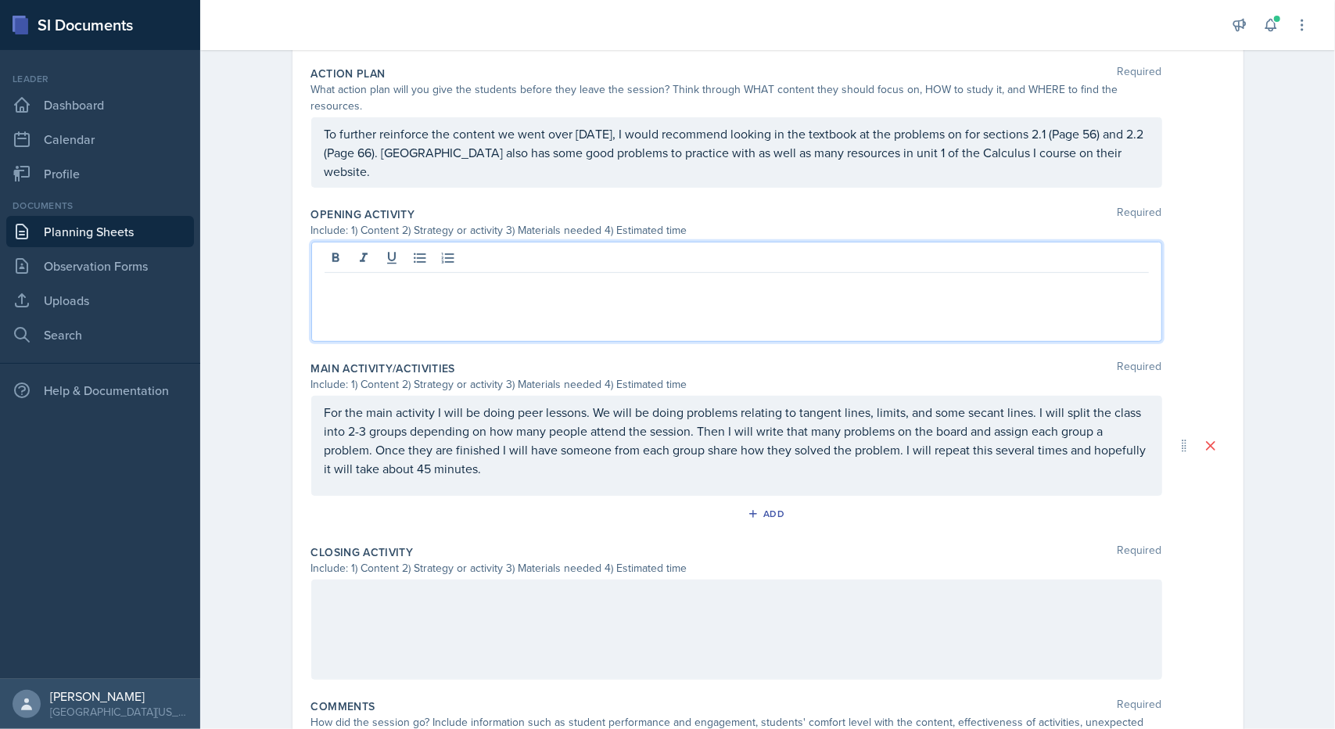
scroll to position [445, 0]
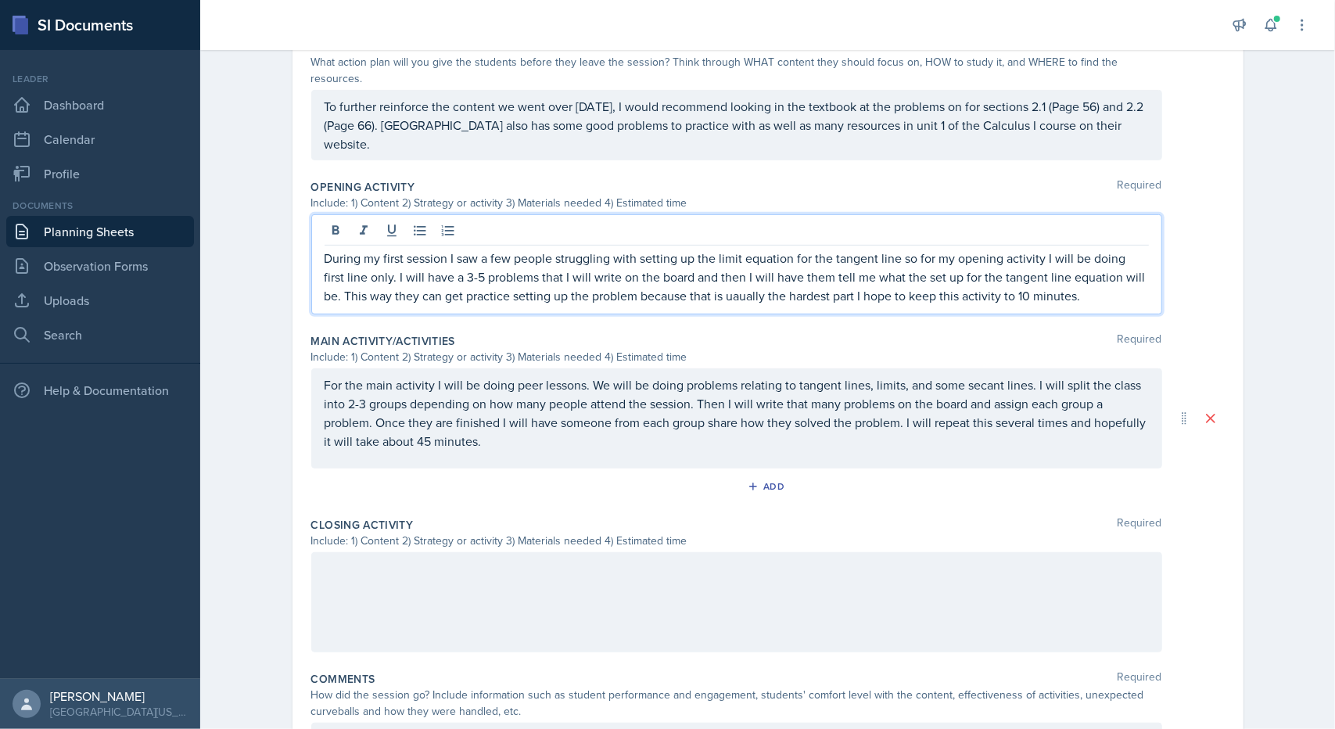
click at [717, 260] on p "During my first session I saw a few people struggling with setting up the limit…" at bounding box center [737, 277] width 824 height 56
click at [828, 262] on p "During my first session I saw a few people struggling with setting up the limit…" at bounding box center [737, 277] width 824 height 56
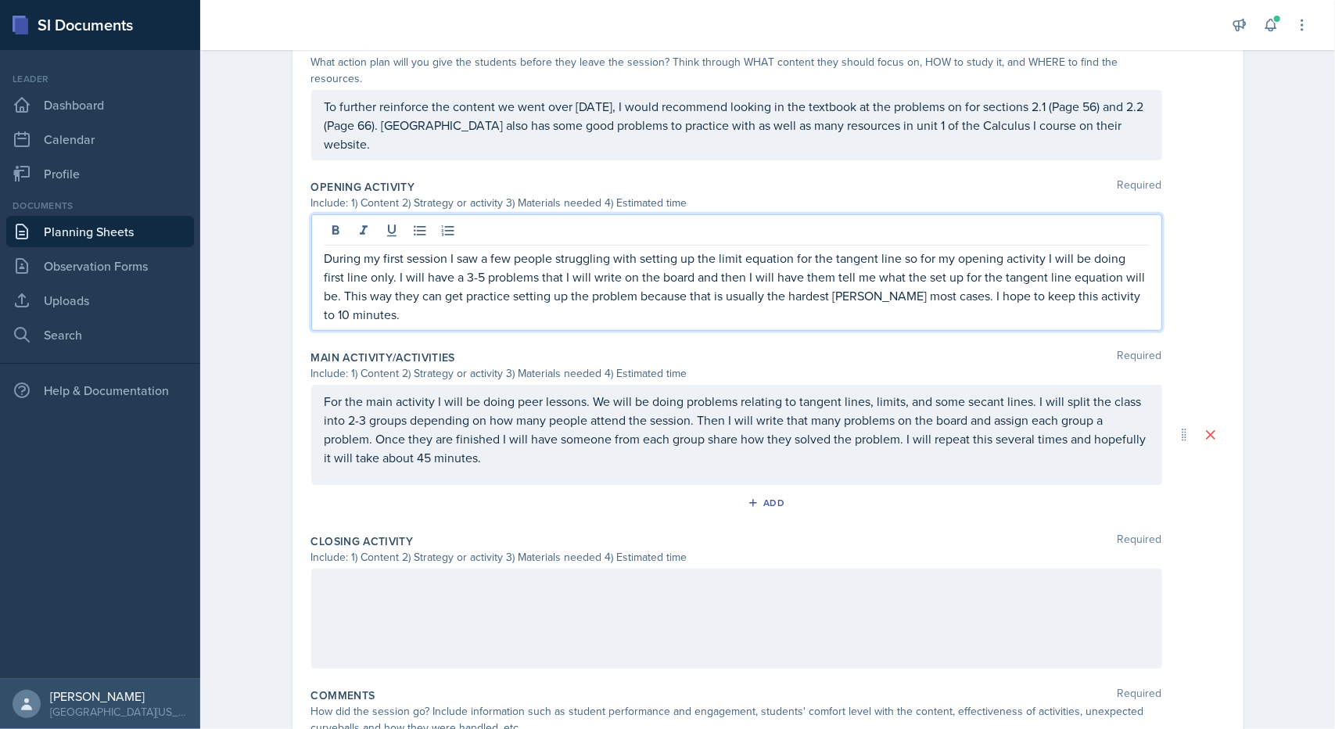
click at [831, 259] on p "During my first session I saw a few people struggling with setting up the limit…" at bounding box center [737, 286] width 824 height 75
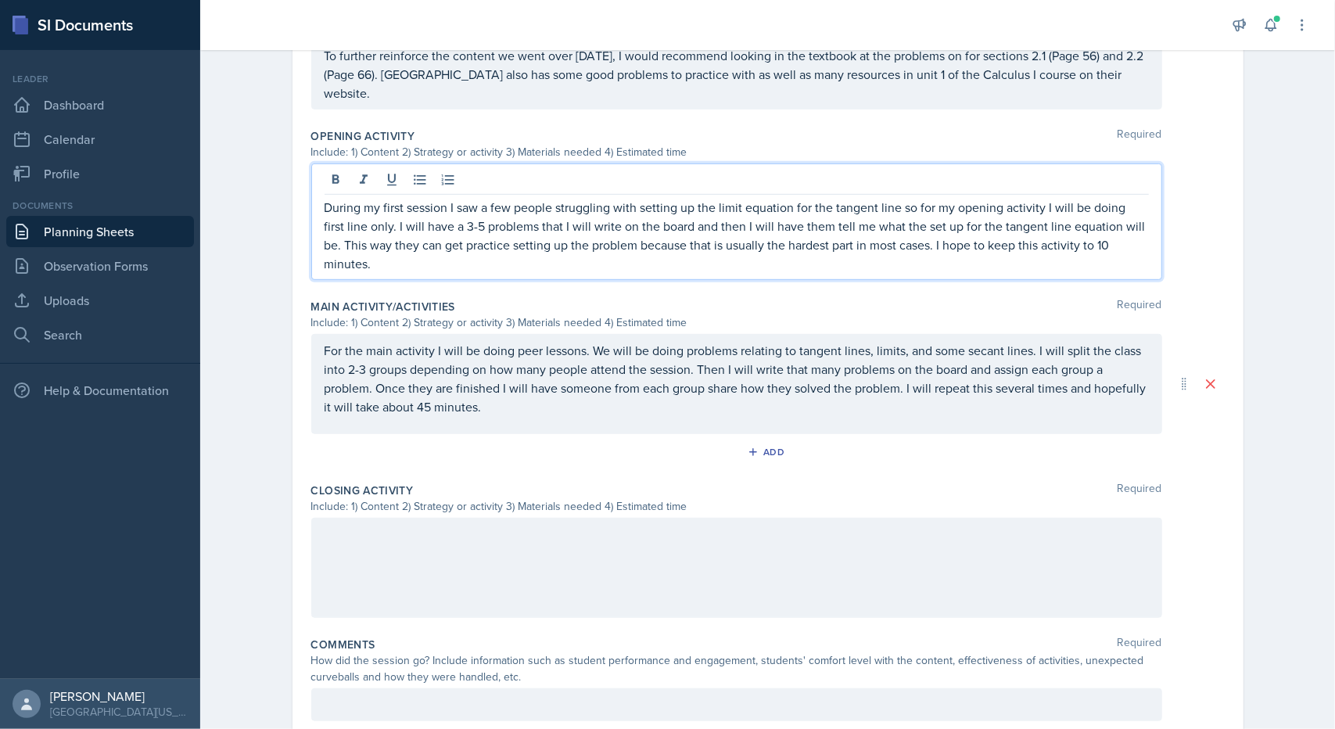
click at [681, 550] on div at bounding box center [736, 568] width 851 height 100
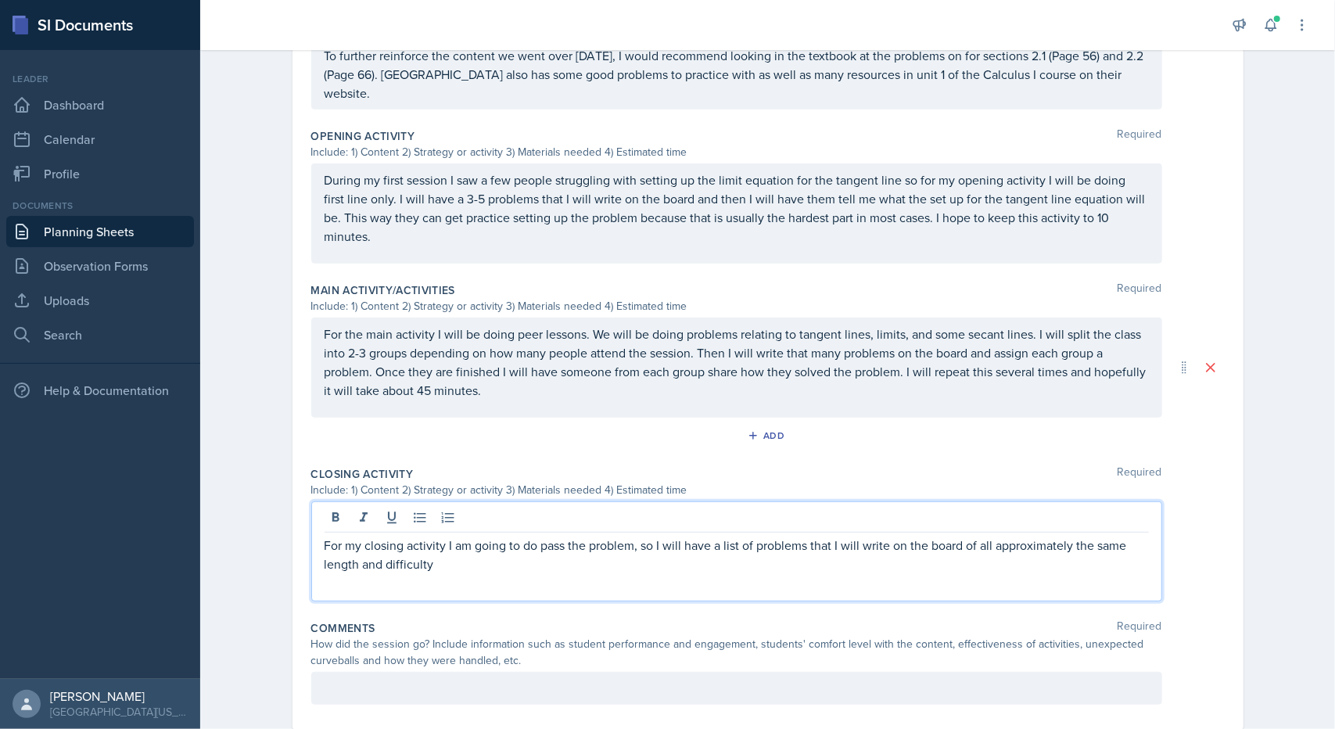
click at [645, 536] on p "For my closing activity I am going to do pass the problem, so I will have a lis…" at bounding box center [737, 555] width 824 height 38
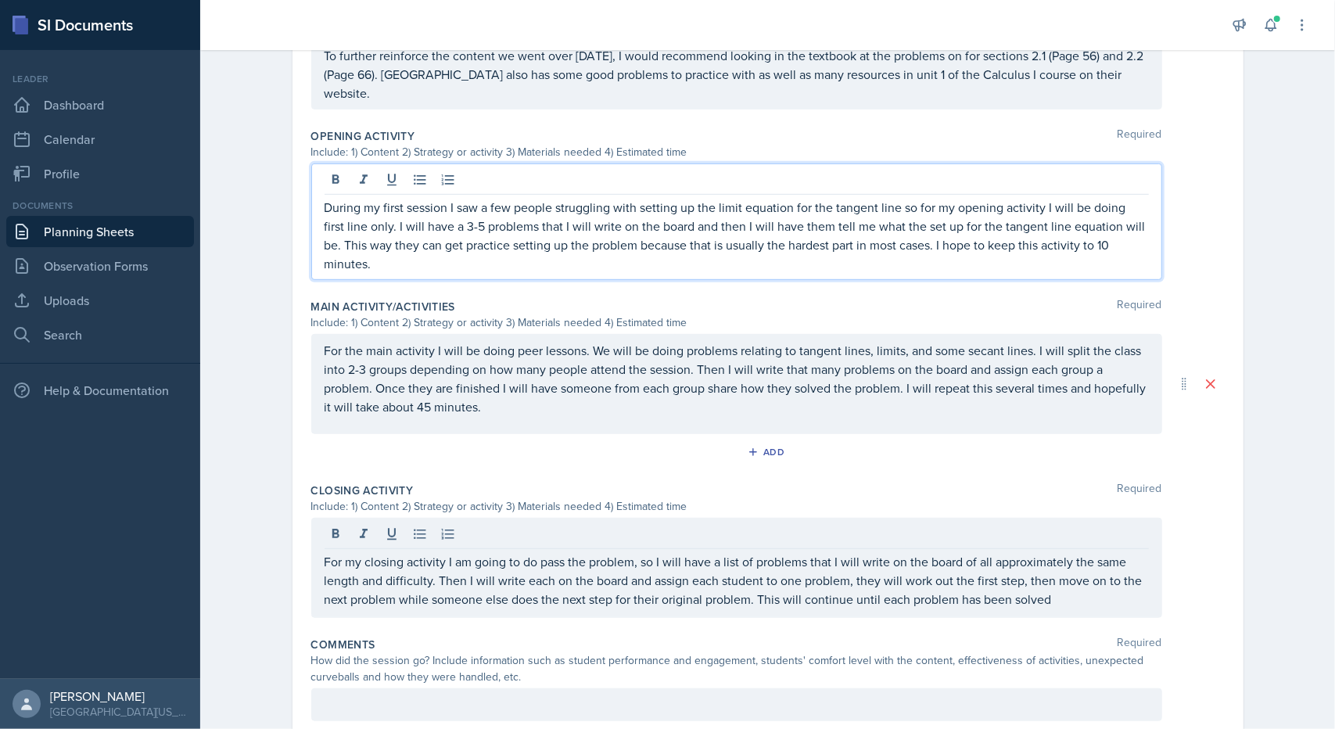
click at [1088, 198] on p "During my first session I saw a few people struggling with setting up the limit…" at bounding box center [737, 235] width 824 height 75
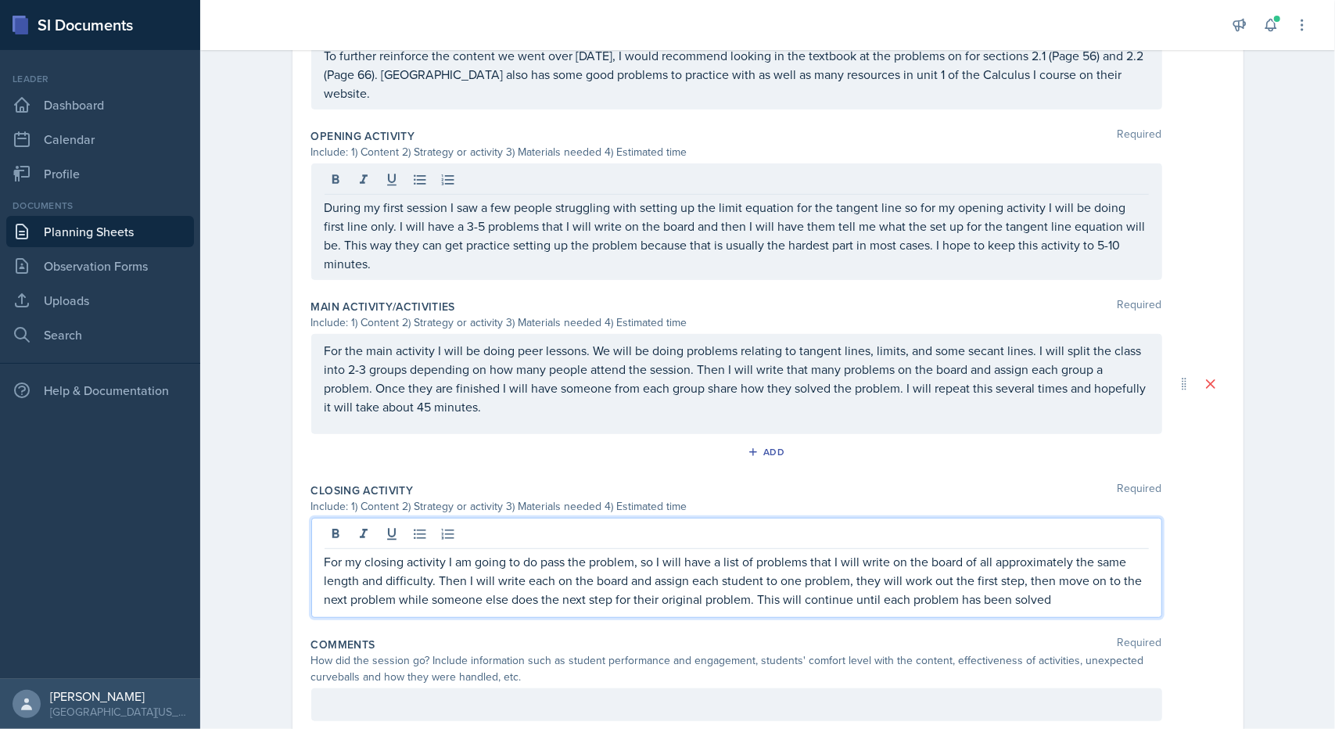
click at [1095, 552] on p "For my closing activity I am going to do pass the problem, so I will have a lis…" at bounding box center [737, 580] width 824 height 56
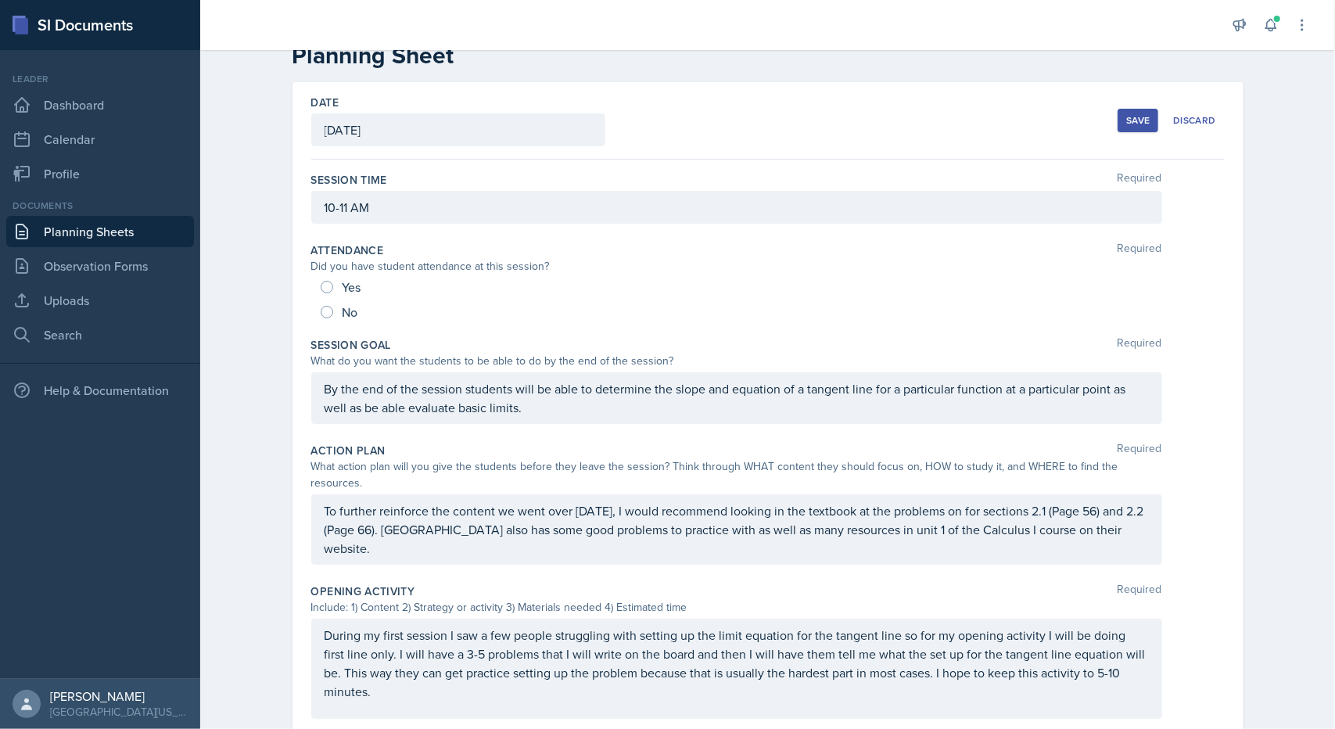
scroll to position [0, 0]
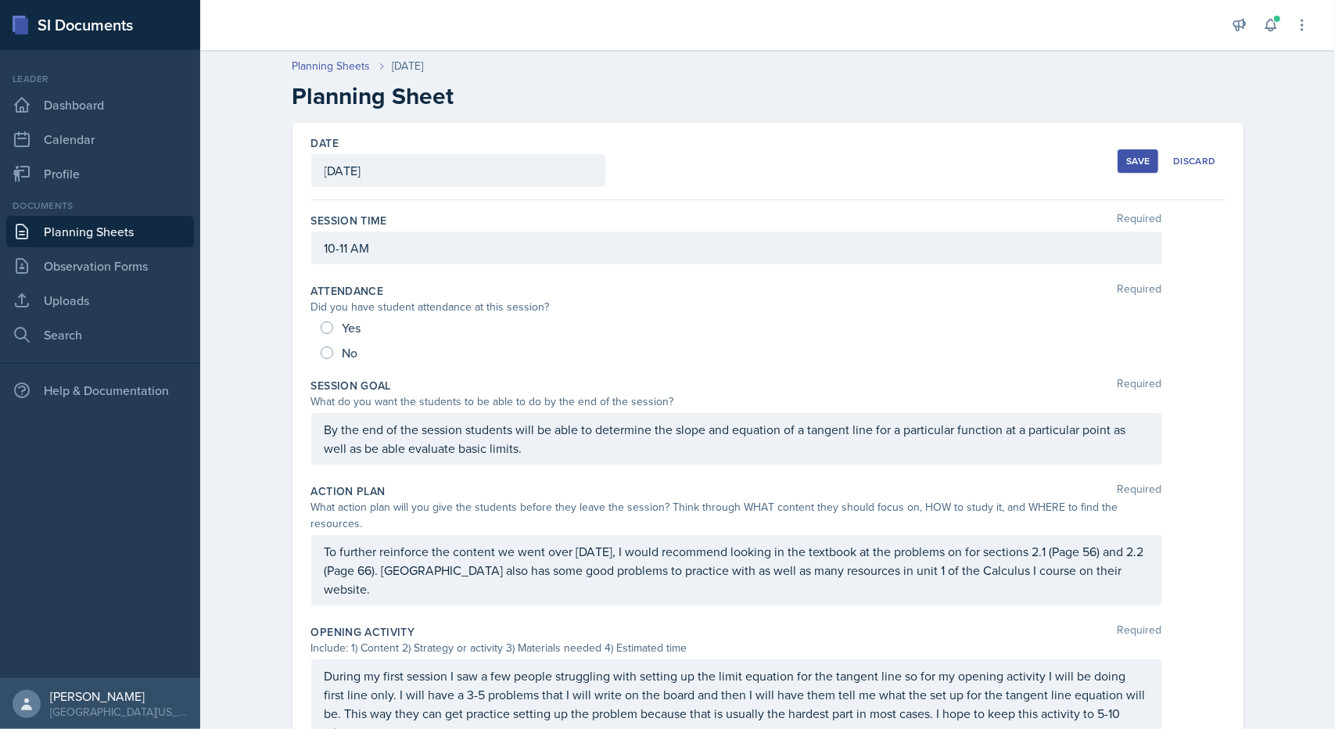
click at [1126, 164] on div "Save" at bounding box center [1137, 161] width 23 height 13
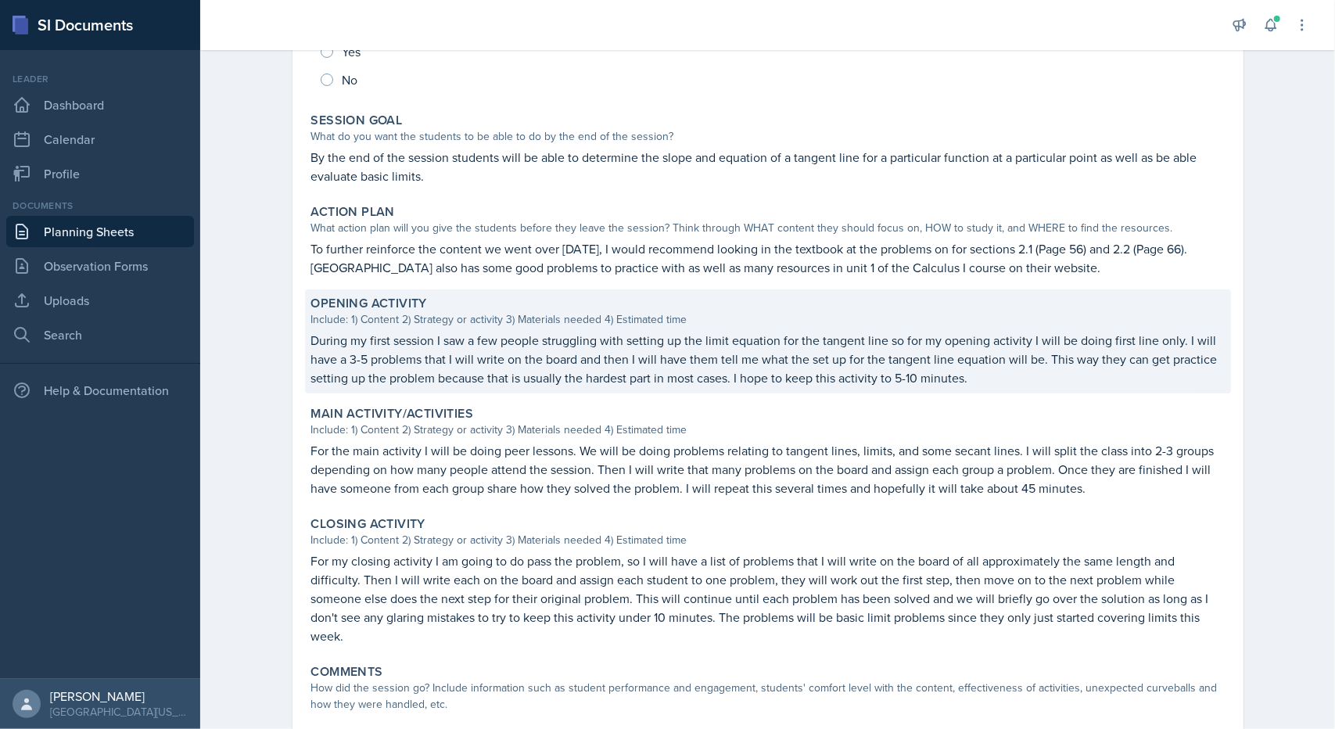
scroll to position [313, 0]
